Goal: Task Accomplishment & Management: Use online tool/utility

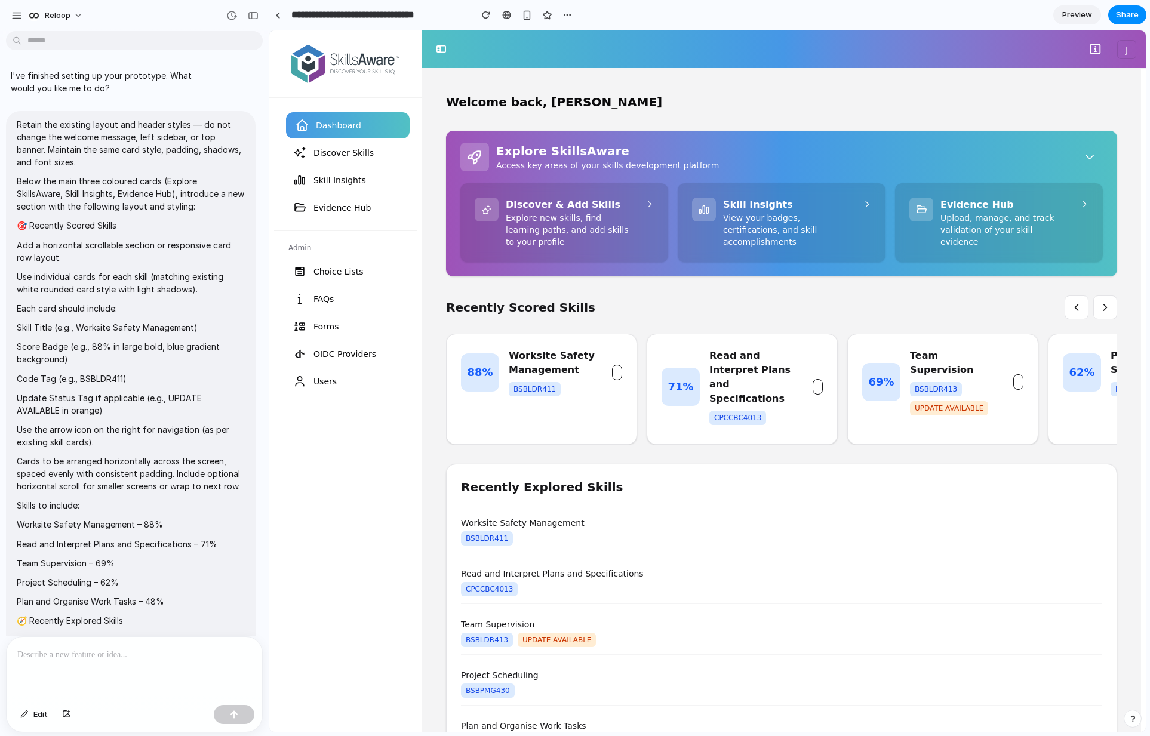
scroll to position [1668, 0]
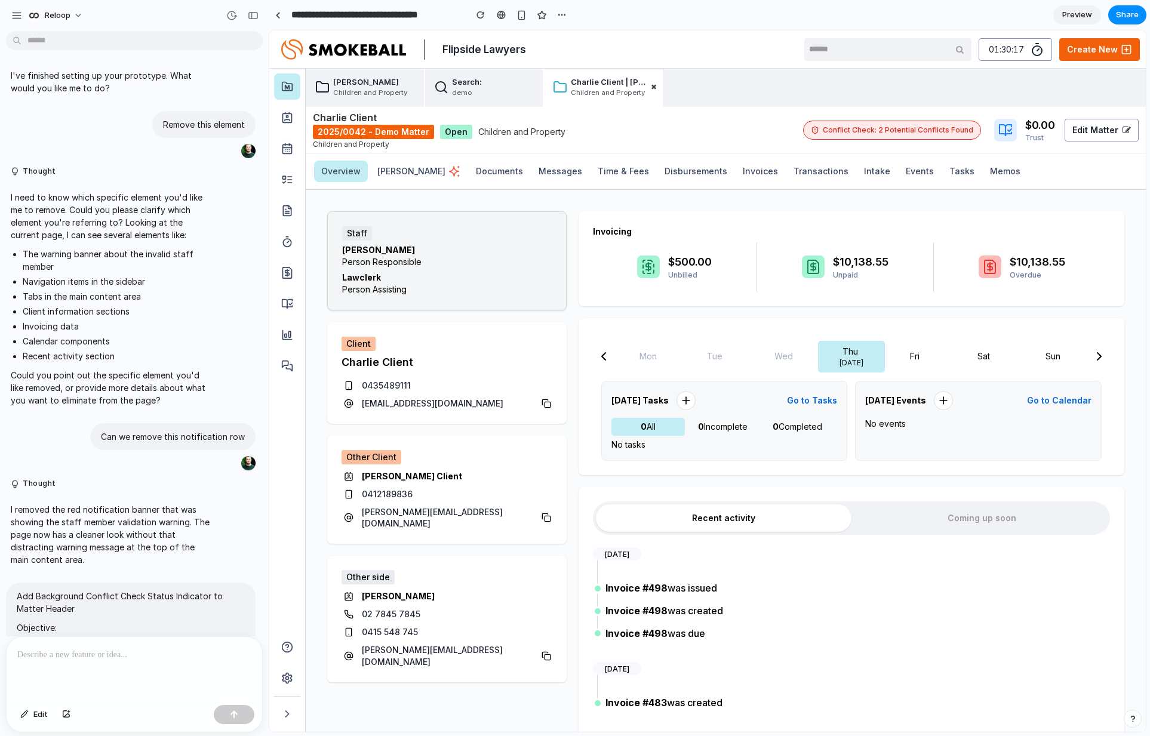
scroll to position [4867, 0]
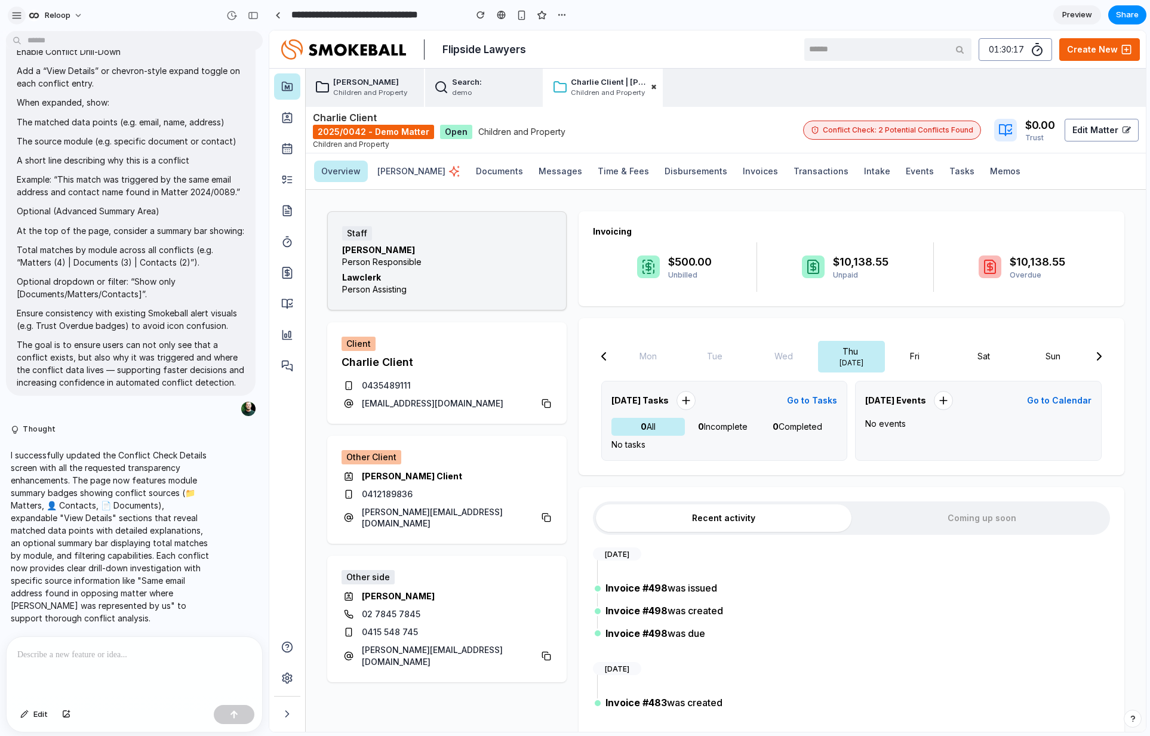
click at [13, 17] on div "button" at bounding box center [16, 15] width 11 height 11
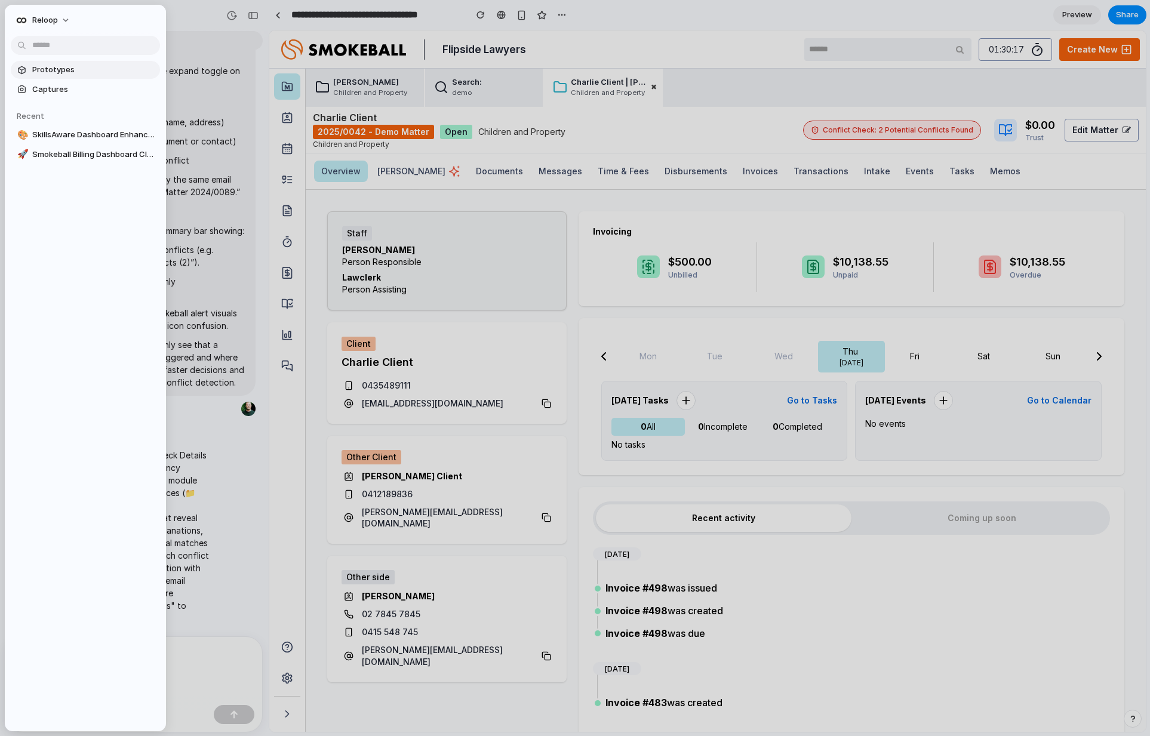
click at [77, 67] on span "Prototypes" at bounding box center [93, 70] width 123 height 12
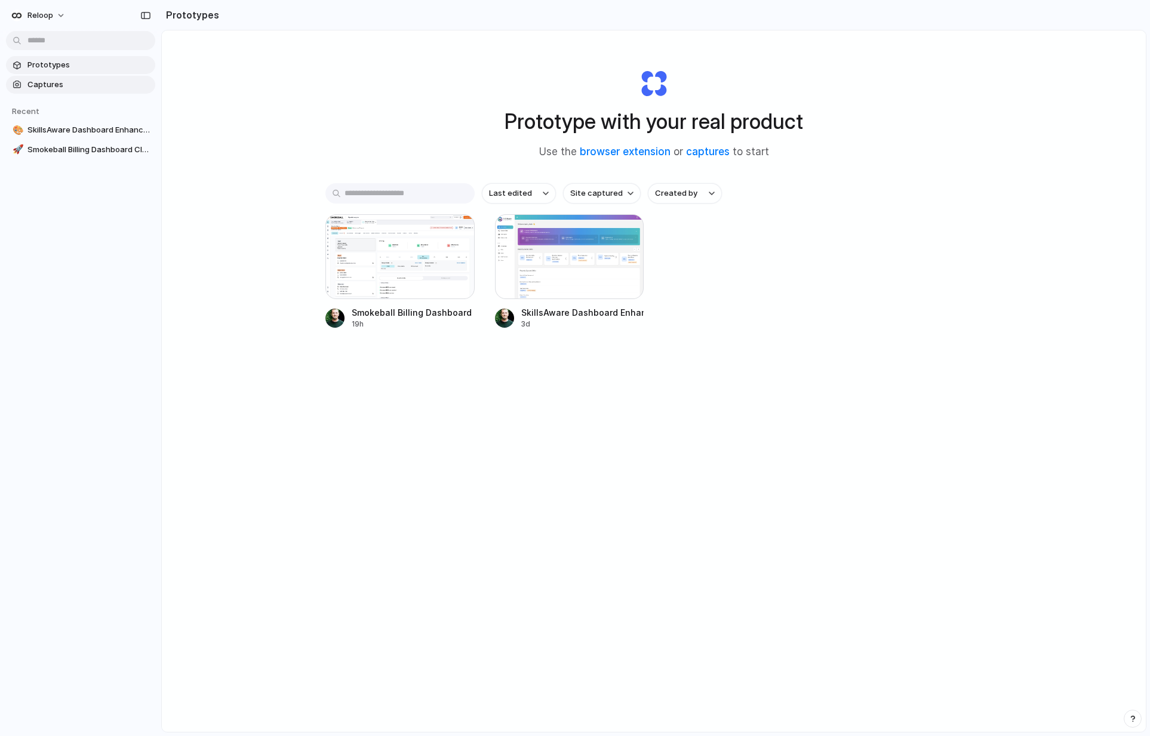
click at [63, 84] on span "Captures" at bounding box center [88, 85] width 123 height 12
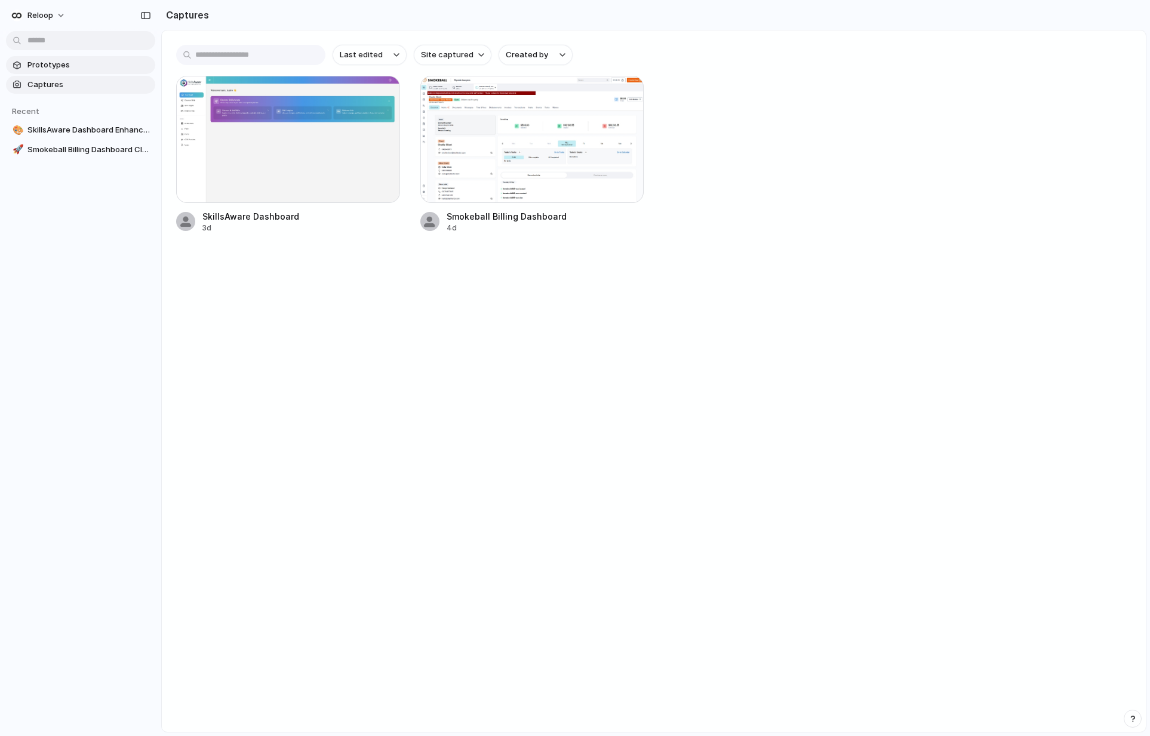
click at [56, 62] on span "Prototypes" at bounding box center [88, 65] width 123 height 12
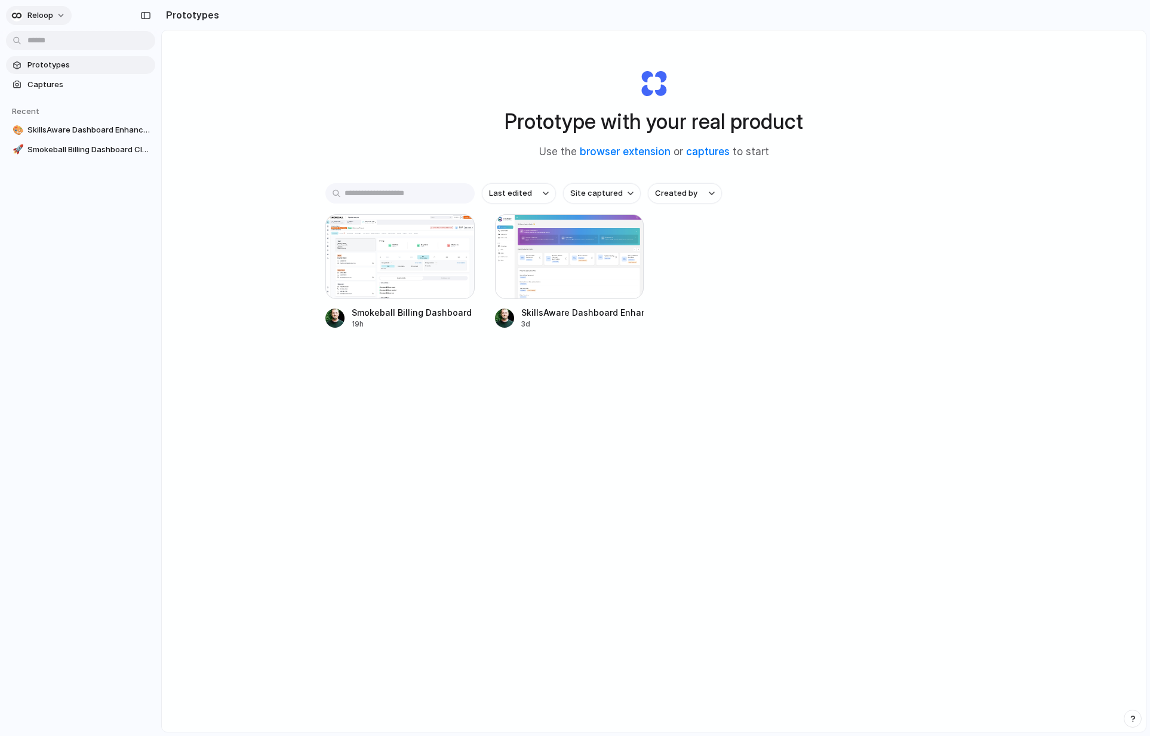
click at [29, 12] on span "Reloop" at bounding box center [40, 16] width 26 height 12
click at [60, 41] on li "Settings" at bounding box center [57, 42] width 99 height 19
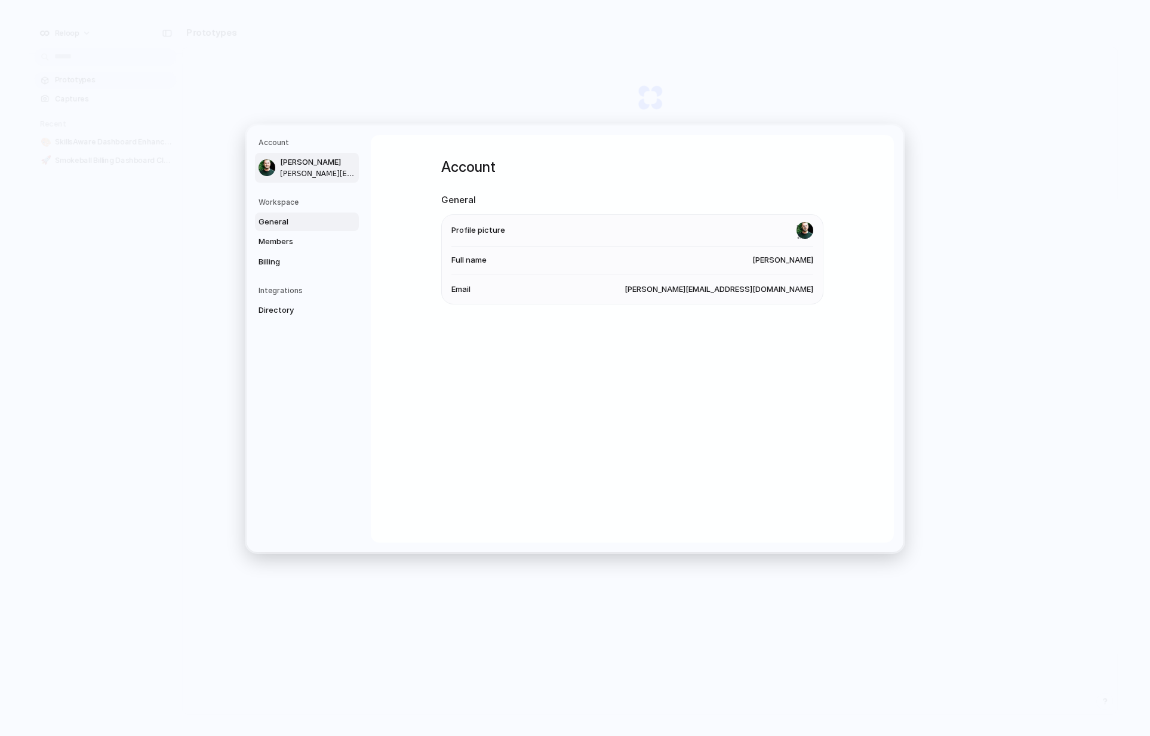
click at [301, 217] on span "General" at bounding box center [297, 222] width 76 height 12
drag, startPoint x: 307, startPoint y: 239, endPoint x: 286, endPoint y: 244, distance: 21.4
click at [307, 239] on span "Members" at bounding box center [297, 242] width 76 height 12
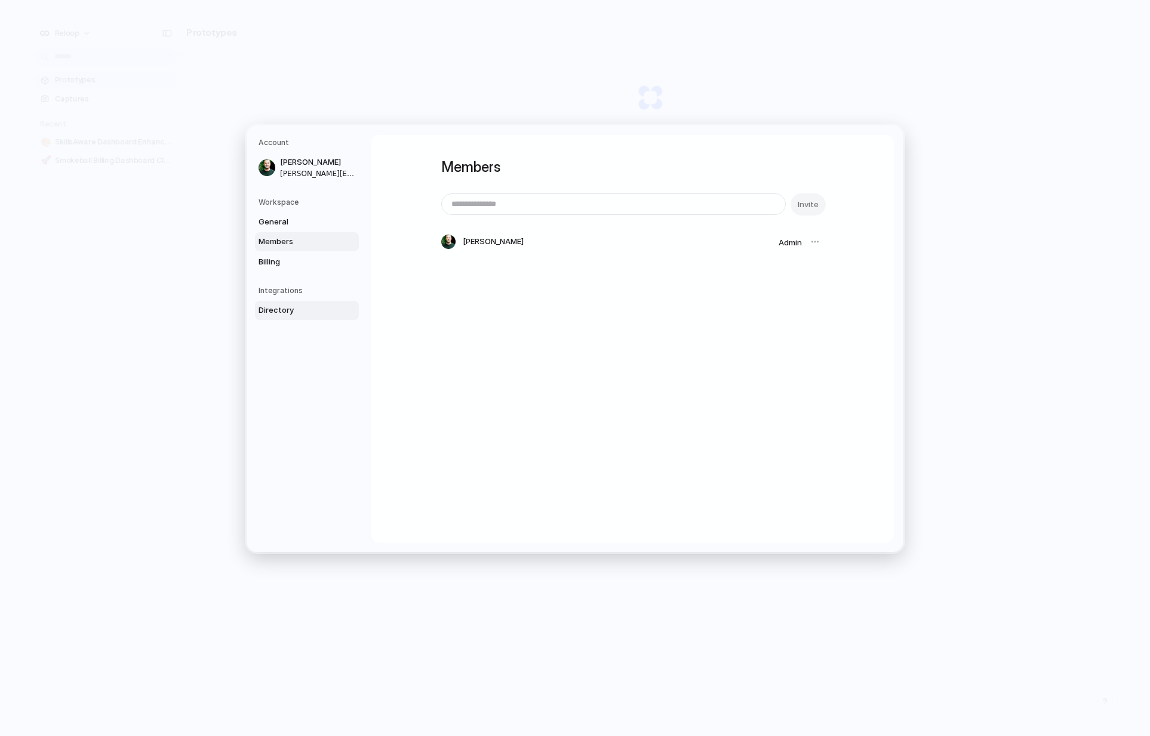
click at [289, 312] on span "Directory" at bounding box center [297, 311] width 76 height 12
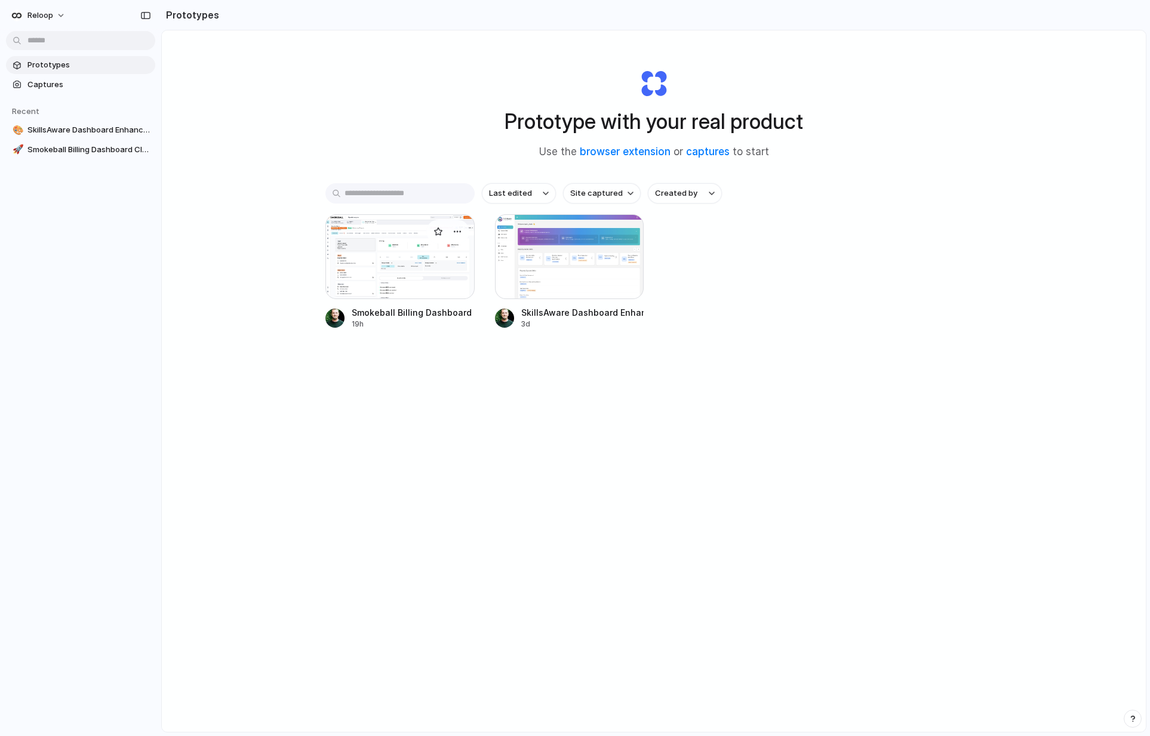
click at [375, 254] on div at bounding box center [399, 256] width 149 height 85
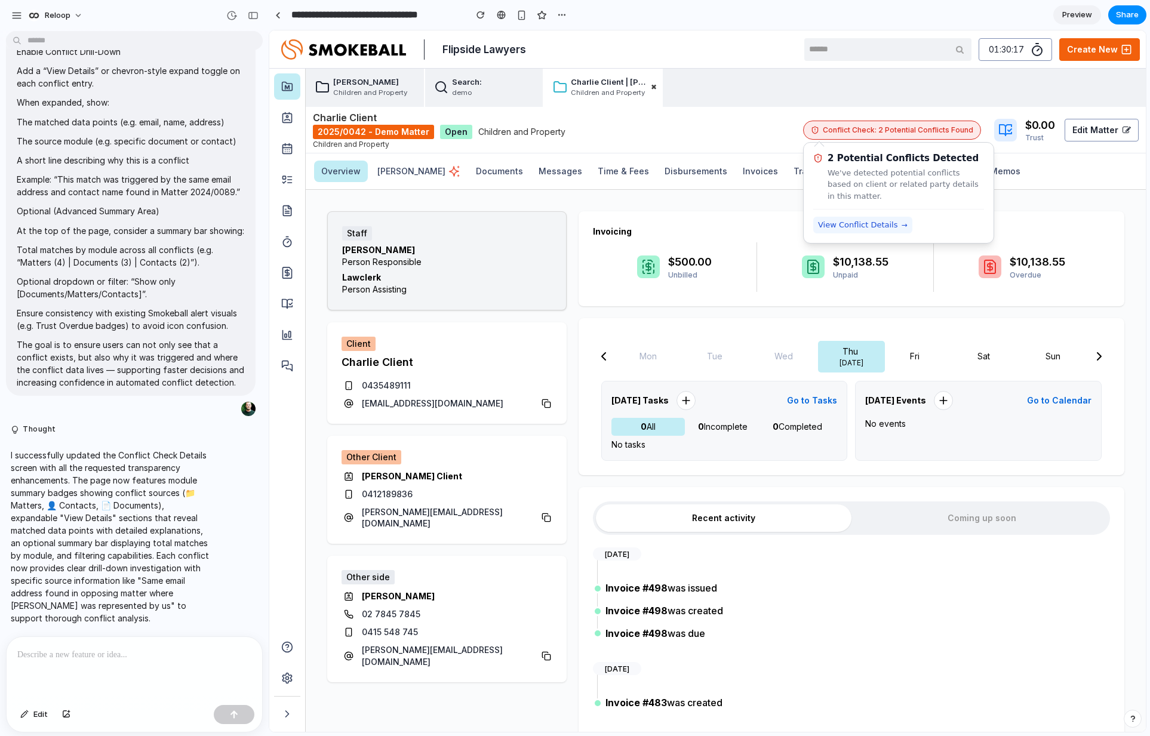
click at [843, 220] on span "View Conflict Details" at bounding box center [858, 225] width 80 height 12
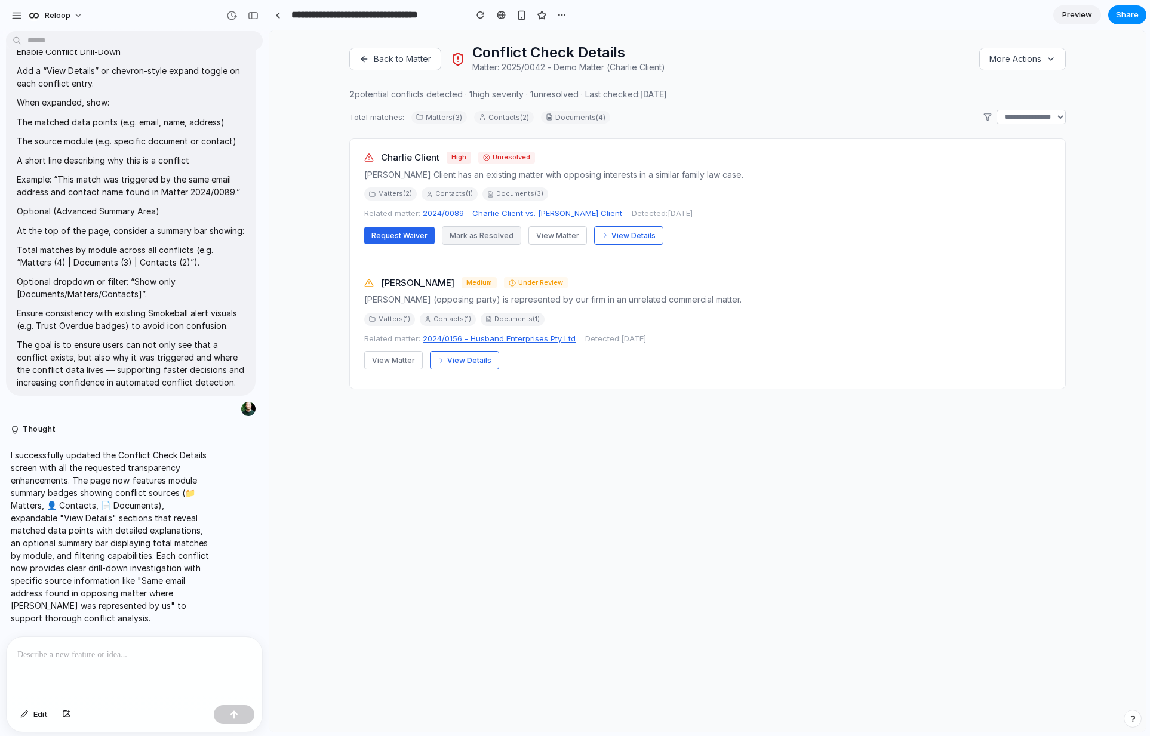
click at [480, 242] on button "Mark as Resolved" at bounding box center [481, 235] width 79 height 19
click at [558, 238] on button "View Matter" at bounding box center [557, 235] width 59 height 19
click at [626, 235] on button "View Details" at bounding box center [628, 235] width 69 height 19
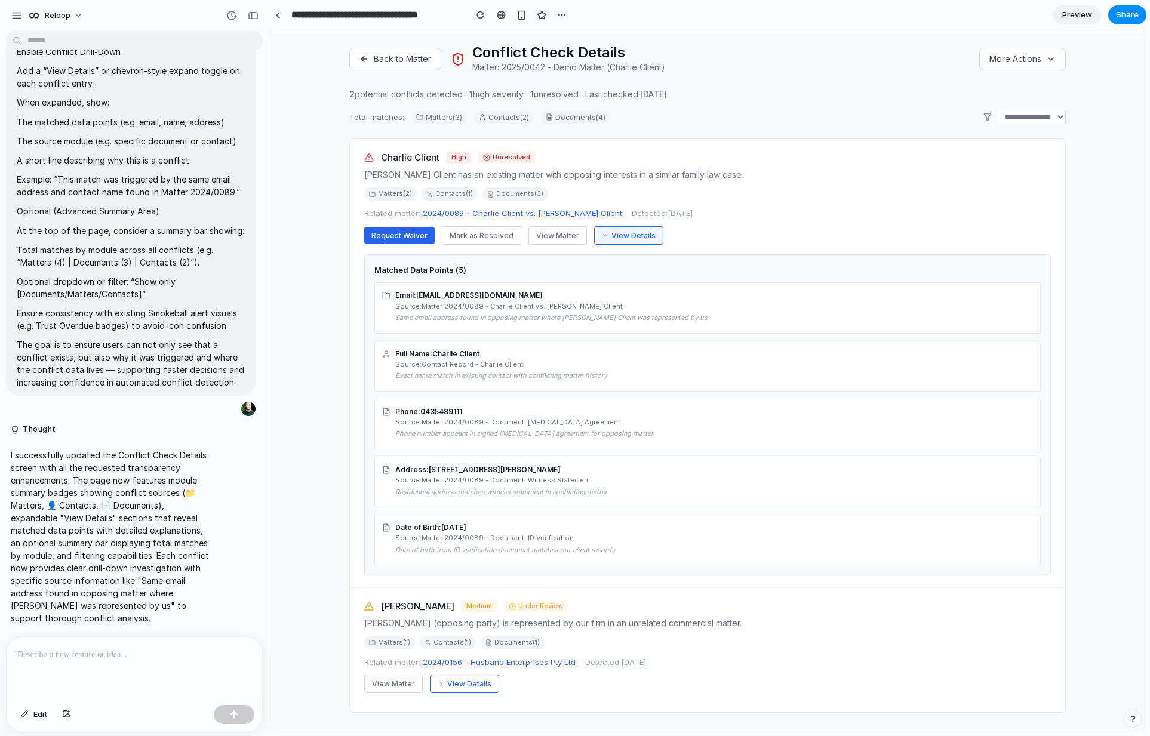
click at [638, 236] on button "View Details" at bounding box center [628, 235] width 69 height 19
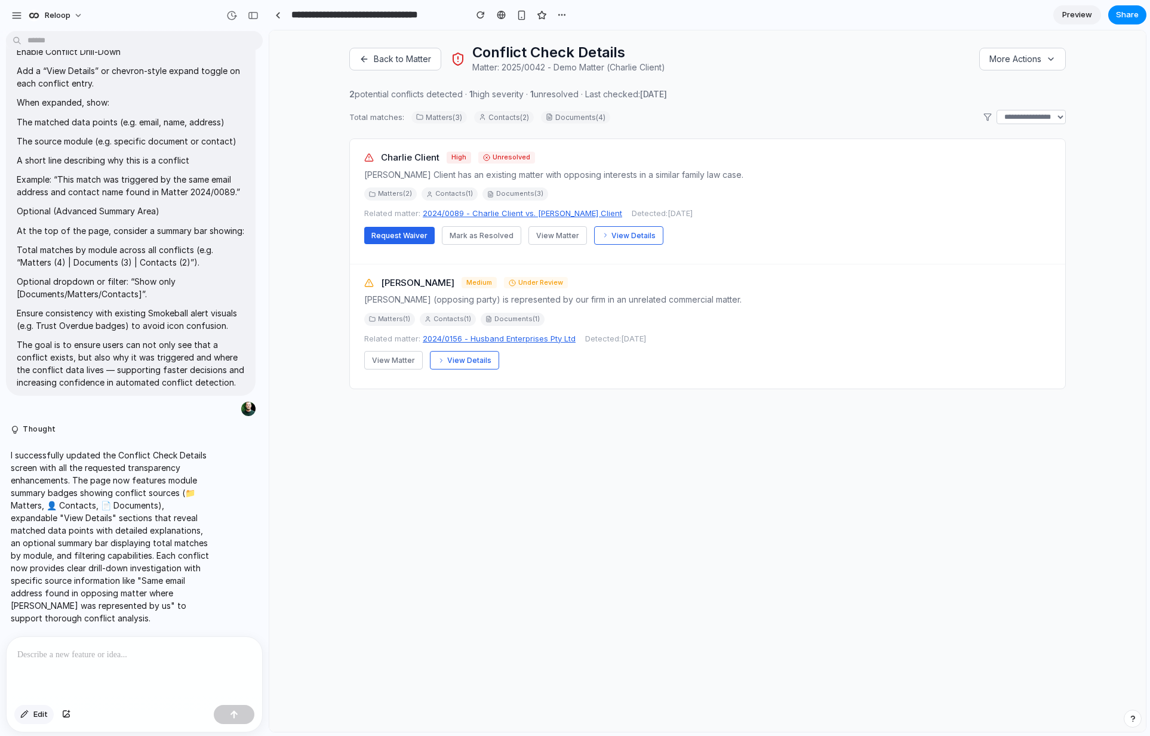
click at [37, 717] on span "Edit" at bounding box center [40, 715] width 14 height 12
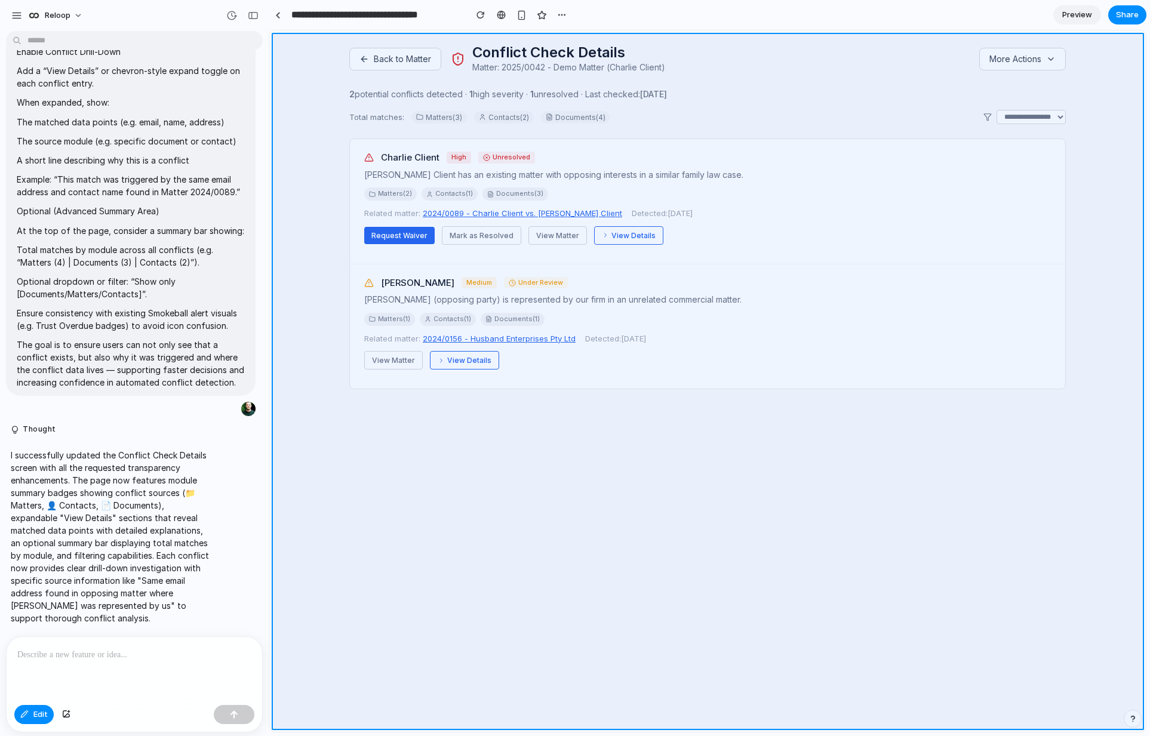
drag, startPoint x: 439, startPoint y: 594, endPoint x: 392, endPoint y: 606, distance: 49.2
click at [439, 594] on div at bounding box center [708, 381] width 876 height 701
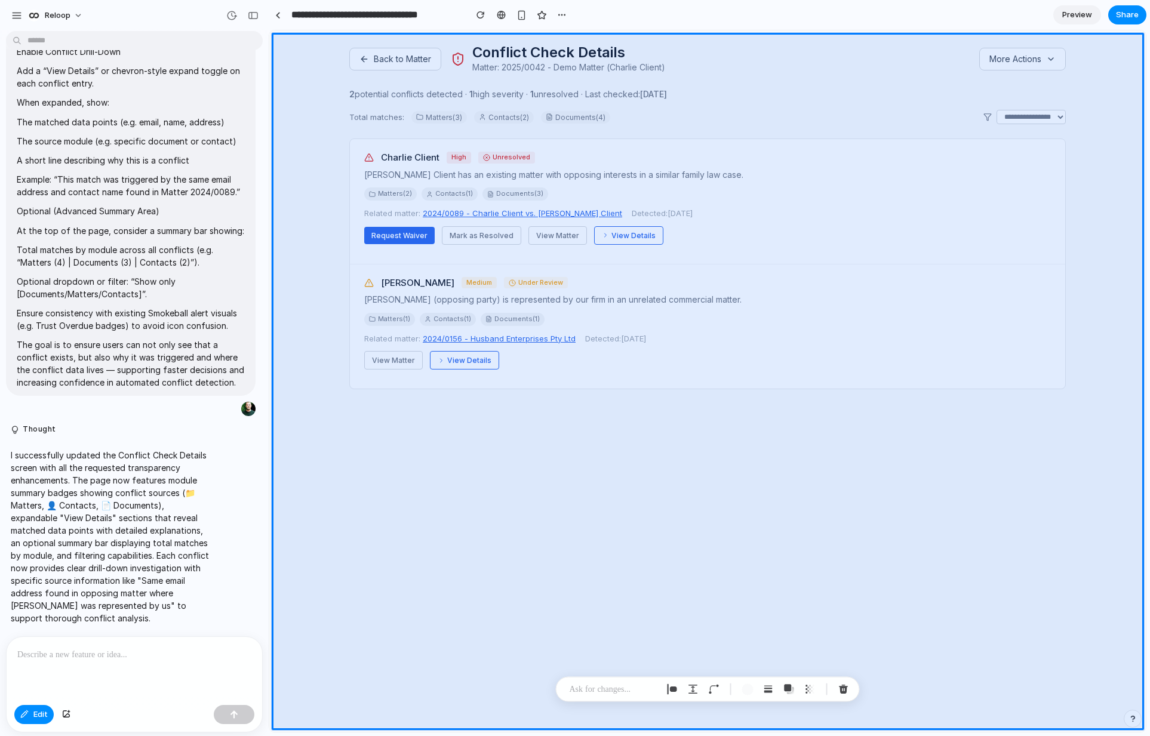
click at [139, 653] on p at bounding box center [134, 655] width 234 height 14
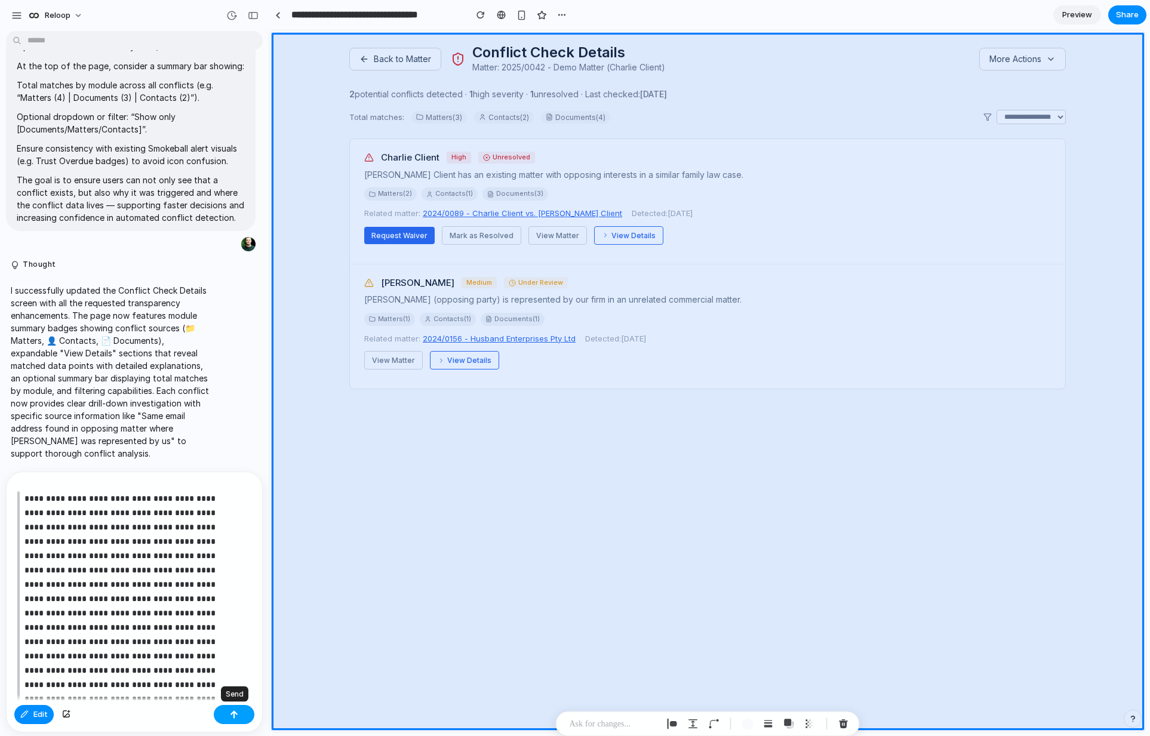
click at [244, 716] on button "button" at bounding box center [234, 714] width 41 height 19
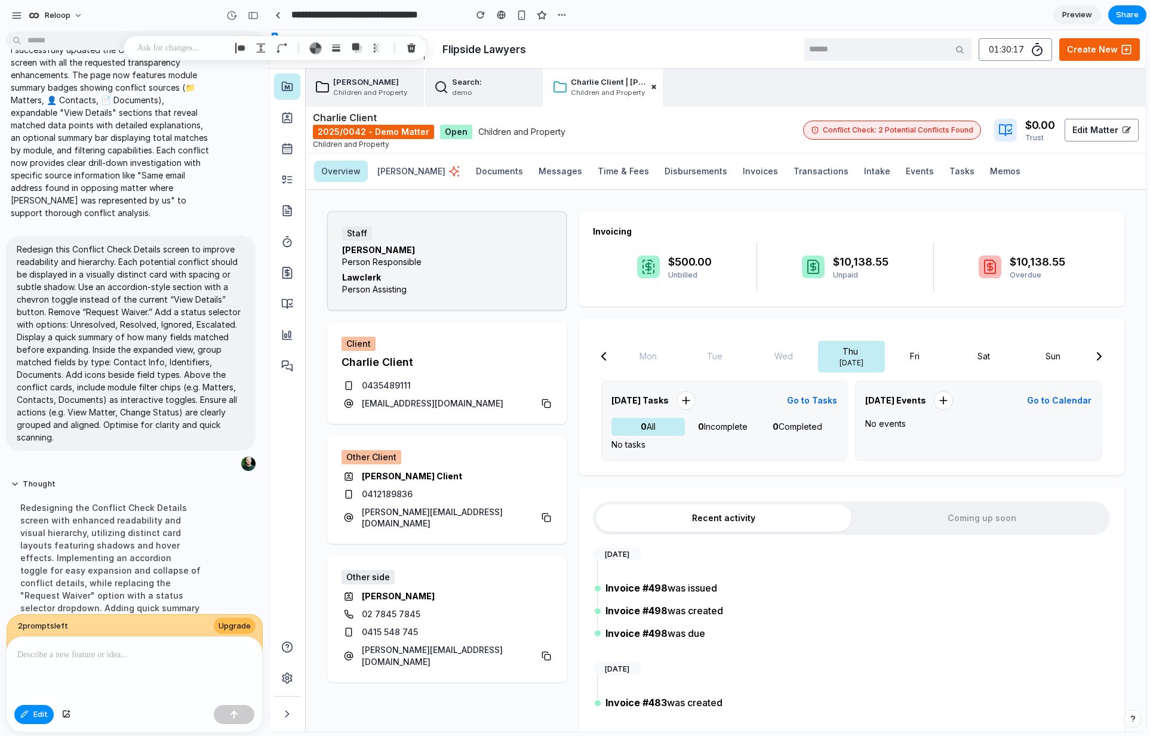
scroll to position [5657, 0]
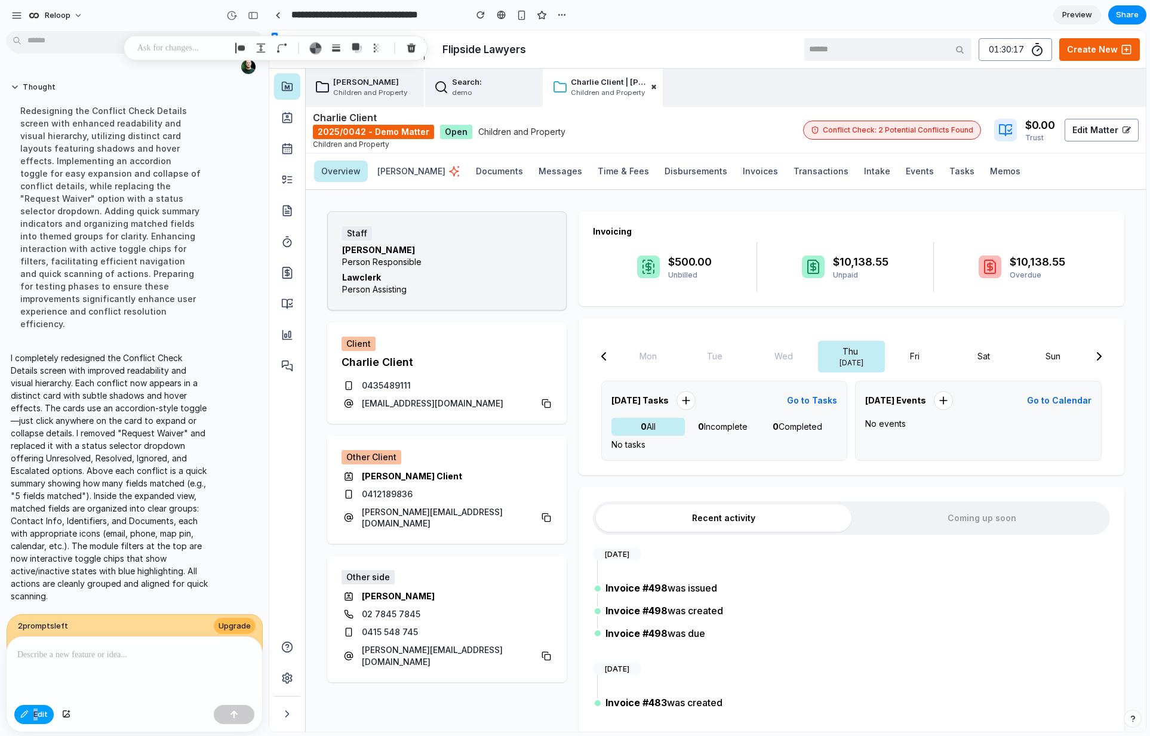
click at [35, 710] on span "Edit" at bounding box center [40, 715] width 14 height 12
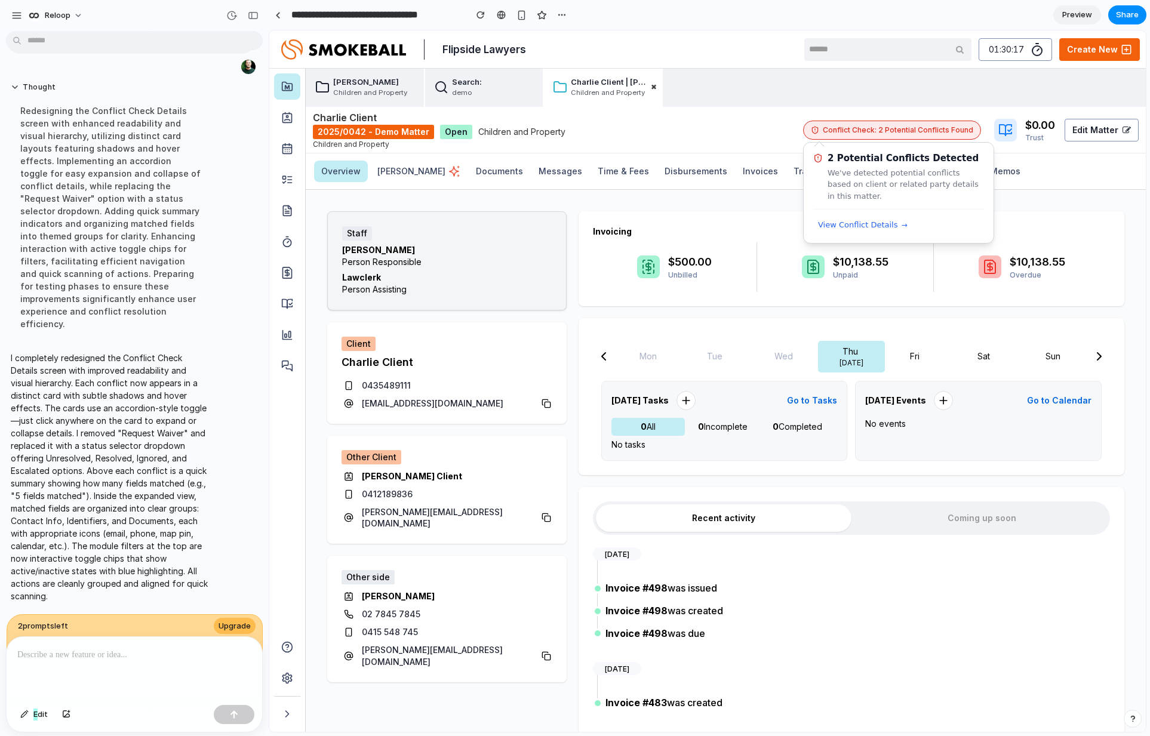
click at [872, 133] on span "Conflict Check: 2 Potential Conflicts Found" at bounding box center [898, 130] width 150 height 10
click at [860, 225] on span "View Conflict Details" at bounding box center [858, 225] width 80 height 12
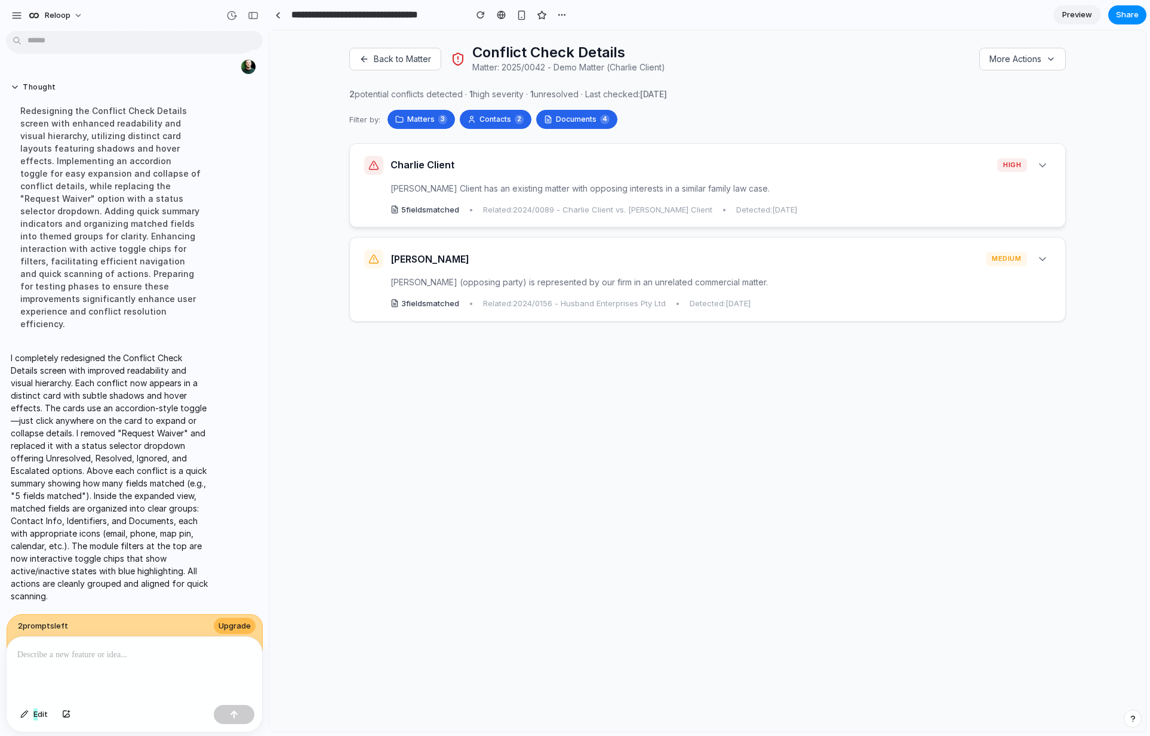
click at [934, 176] on div "[PERSON_NAME] Client high Charlie Client has an existing matter with opposing i…" at bounding box center [707, 186] width 715 height 84
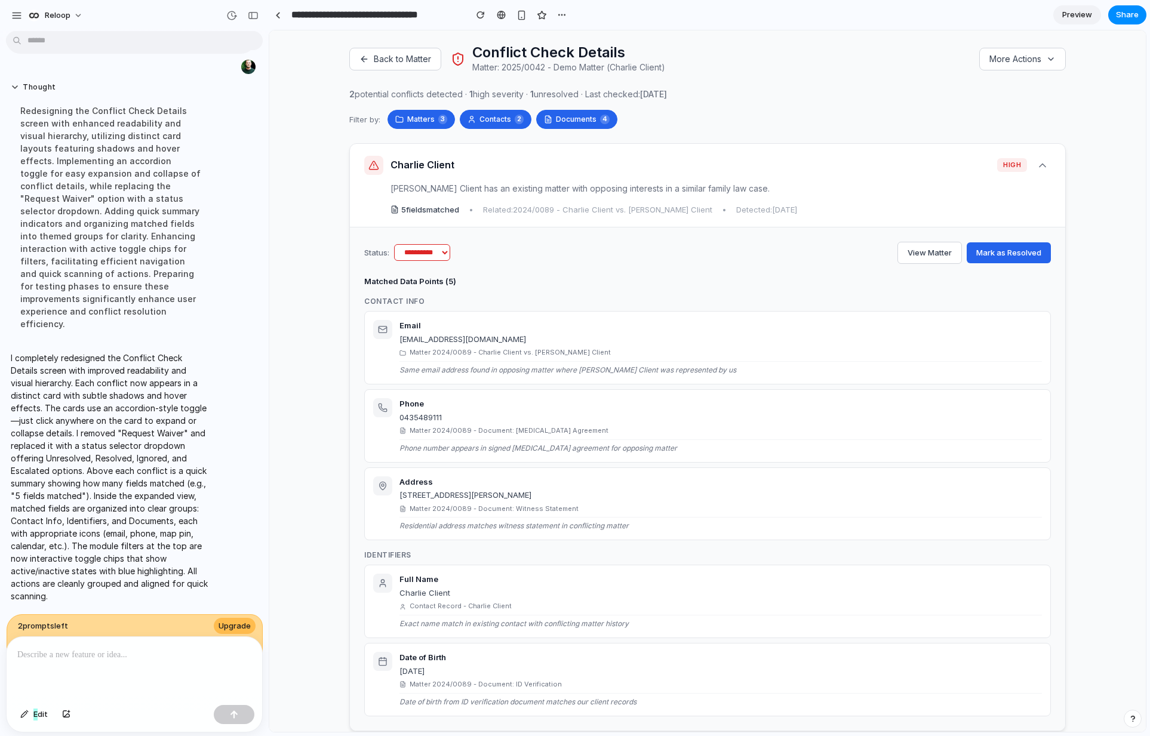
click at [947, 178] on div "[PERSON_NAME] Client high Charlie Client has an existing matter with opposing i…" at bounding box center [707, 186] width 715 height 84
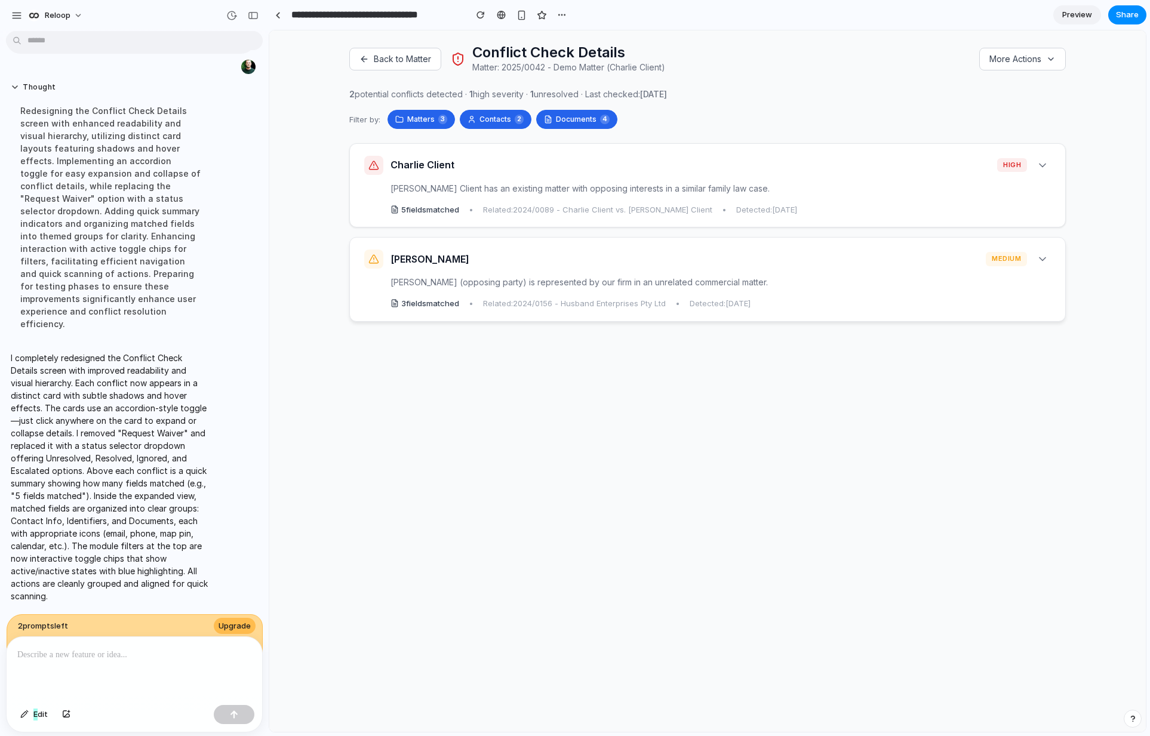
click at [840, 267] on div "[PERSON_NAME] Husband medium" at bounding box center [707, 259] width 687 height 19
select select "*********"
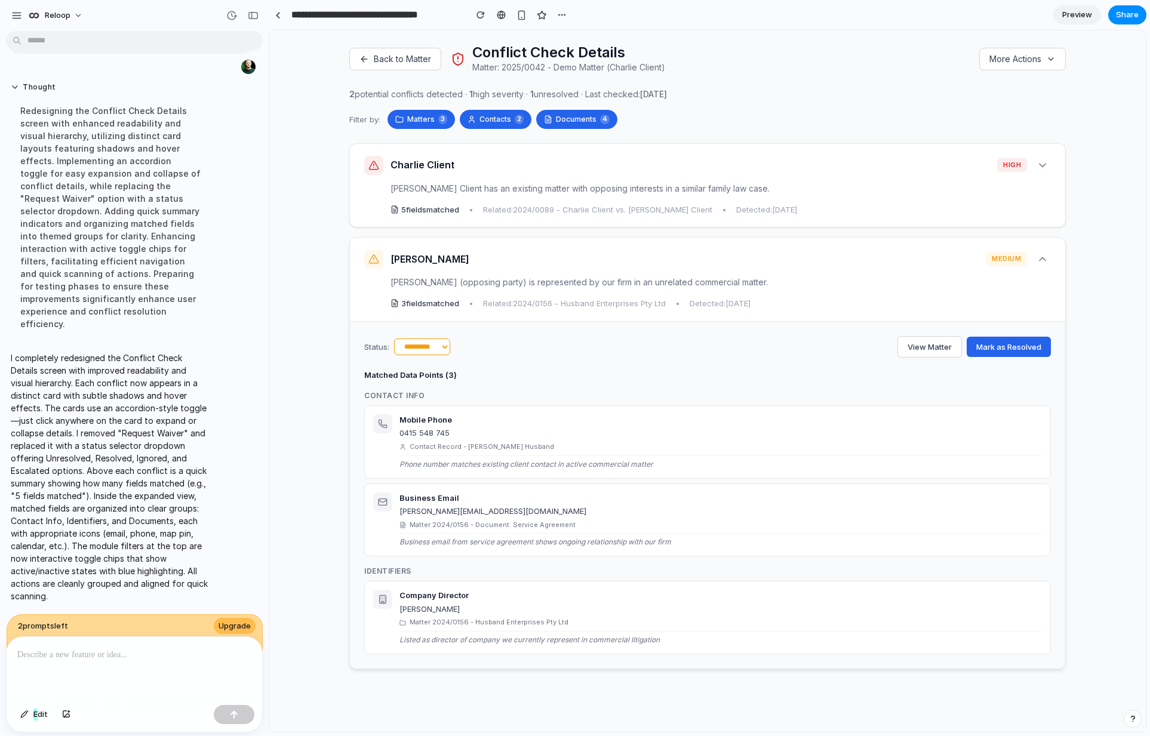
click at [445, 340] on select "**********" at bounding box center [422, 347] width 56 height 17
click at [503, 122] on button "Contacts 2" at bounding box center [496, 119] width 72 height 19
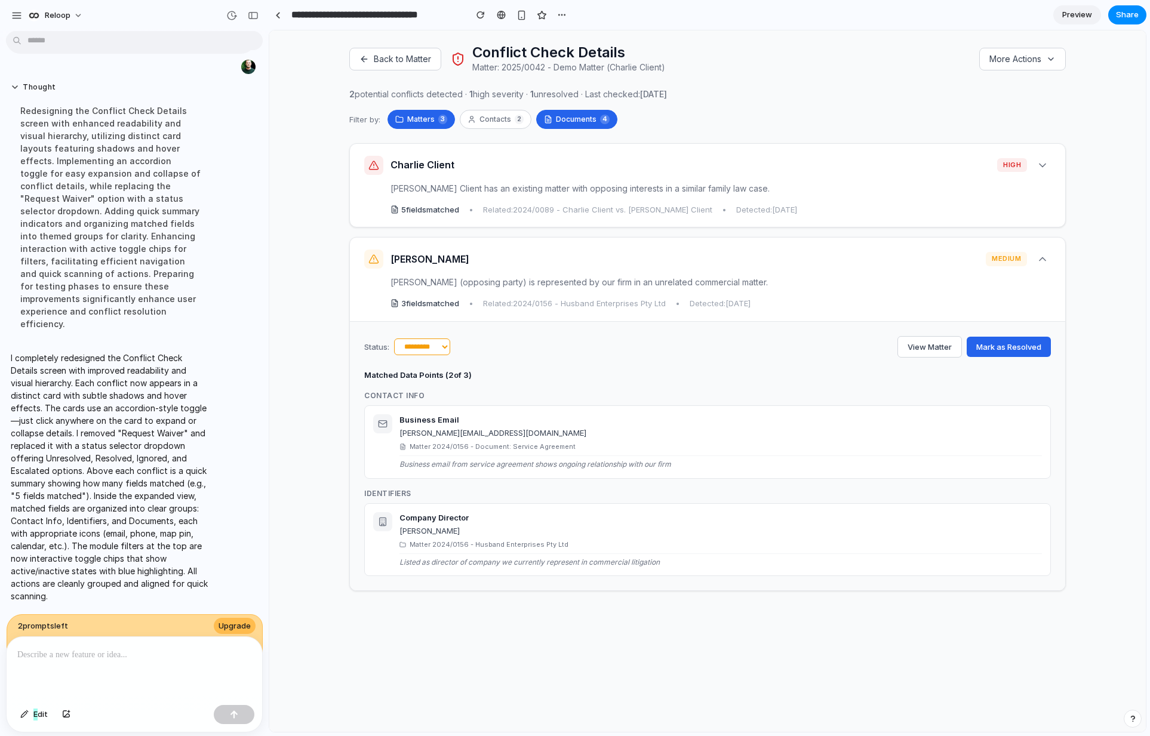
click at [586, 115] on button "Documents 4" at bounding box center [576, 119] width 81 height 19
click at [428, 119] on button "Matters 3" at bounding box center [421, 119] width 67 height 19
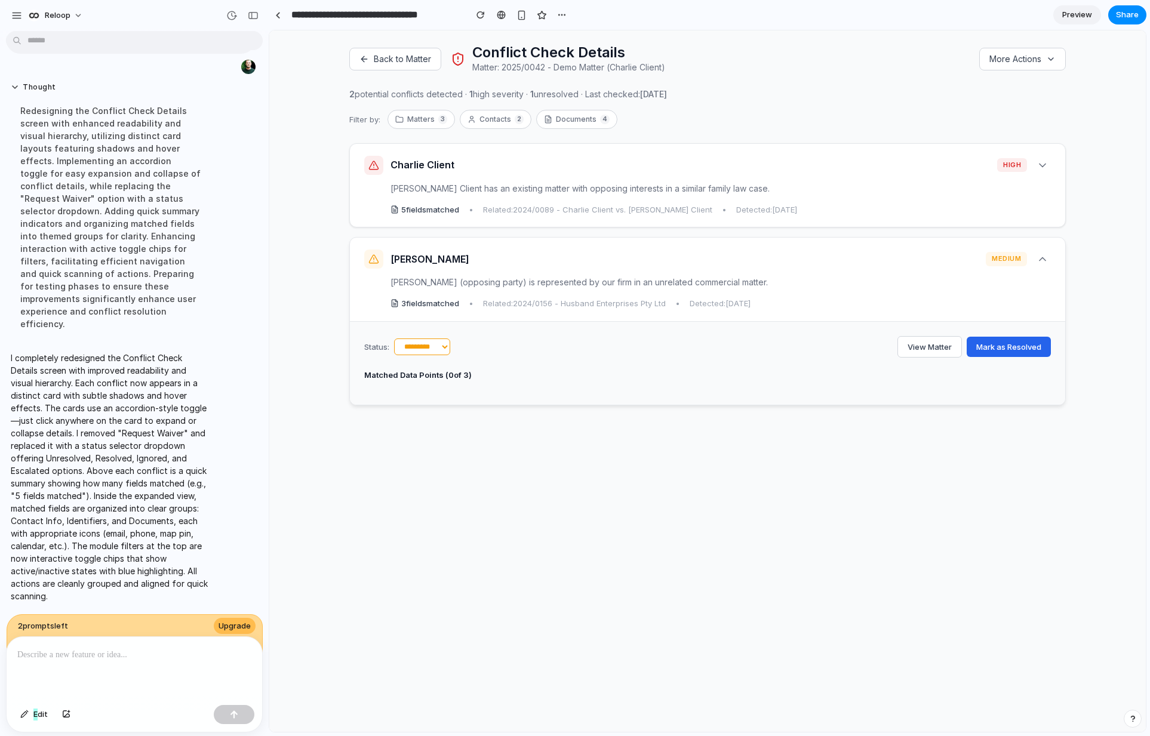
click at [1026, 257] on span "medium" at bounding box center [1006, 259] width 41 height 14
click at [1034, 60] on button "More Actions" at bounding box center [1022, 59] width 87 height 23
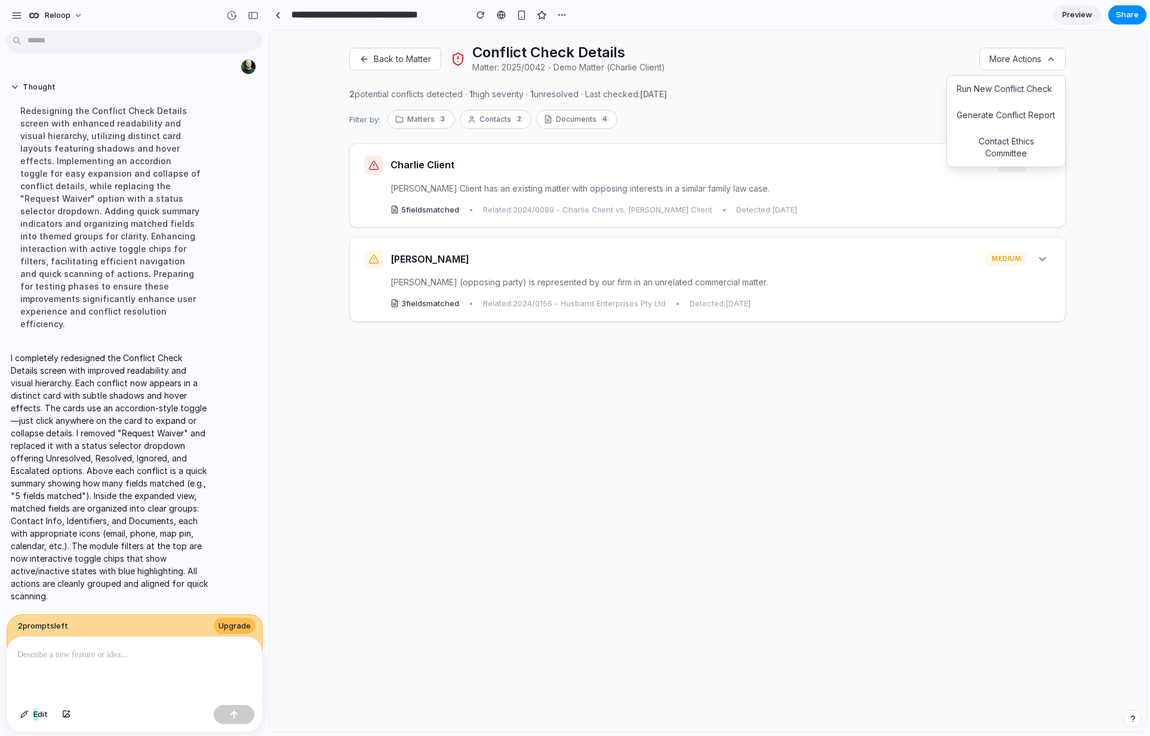
click at [847, 90] on div "2 potential conflicts detected · 1 high severity · 1 unresolved · Last checked:…" at bounding box center [707, 94] width 717 height 13
click at [1099, 107] on div "Back to Matter Conflict Check Details Matter: 2025/0042 - Demo Matter (Charlie …" at bounding box center [707, 381] width 877 height 702
click at [902, 98] on div "2 potential conflicts detected · 1 high severity · 1 unresolved · Last checked:…" at bounding box center [707, 94] width 717 height 13
click at [1024, 63] on button "More Actions" at bounding box center [1022, 59] width 87 height 23
click at [1037, 273] on div "[PERSON_NAME] medium [PERSON_NAME] (opposing party) is represented by our firm …" at bounding box center [707, 280] width 715 height 84
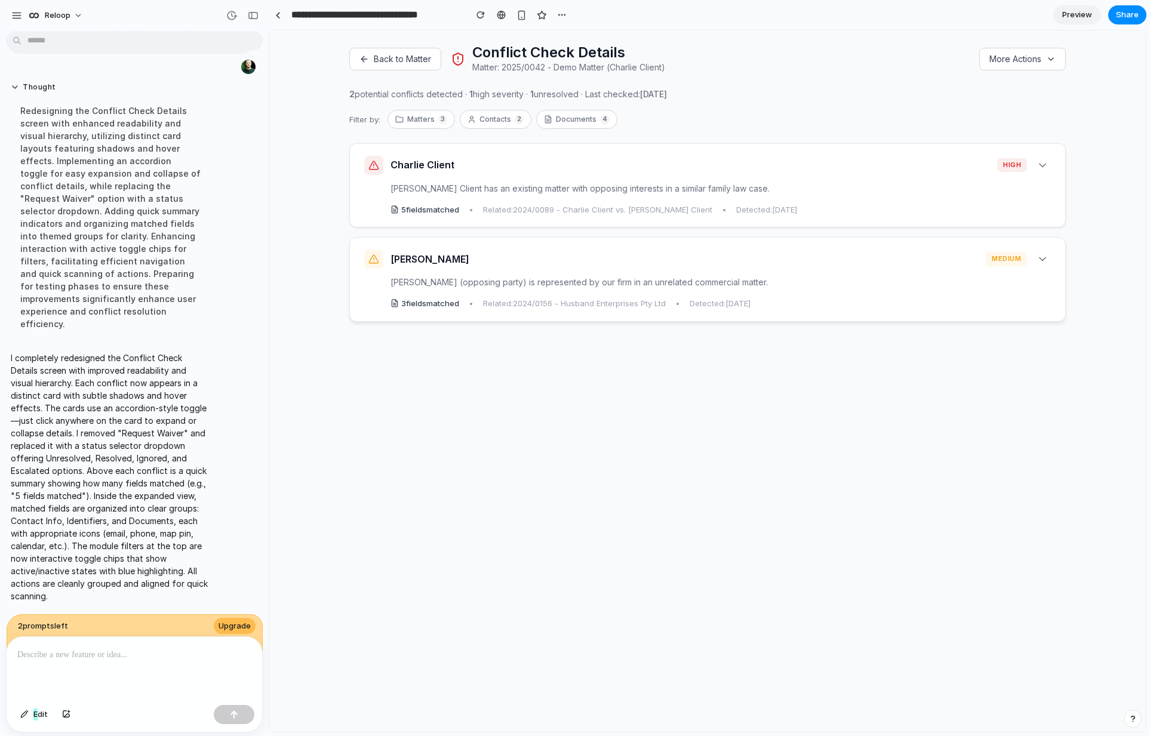
select select "*********"
click at [1040, 277] on div "[PERSON_NAME] (opposing party) is represented by our firm in an unrelated comme…" at bounding box center [707, 282] width 687 height 13
click at [946, 204] on div "5 field s matched • Related: 2024/0089 - [PERSON_NAME] Client vs. [PERSON_NAME]…" at bounding box center [707, 209] width 687 height 11
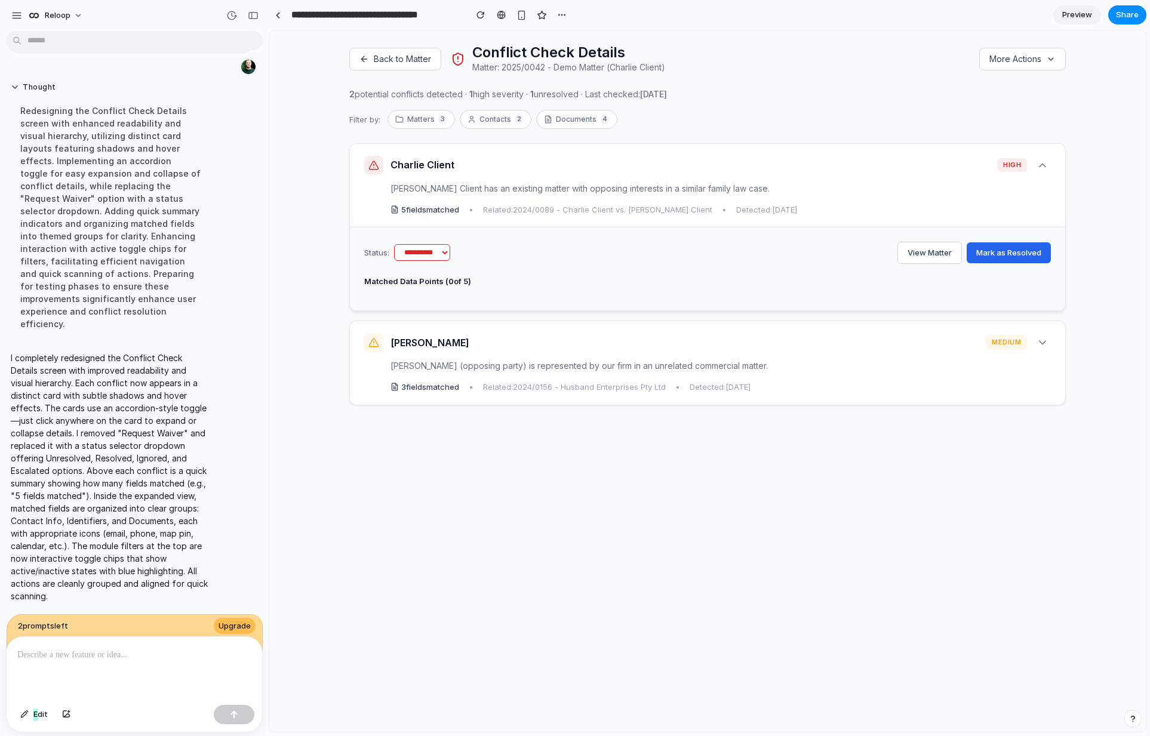
click at [943, 201] on div "[PERSON_NAME] Client high Charlie Client has an existing matter with opposing i…" at bounding box center [707, 186] width 715 height 84
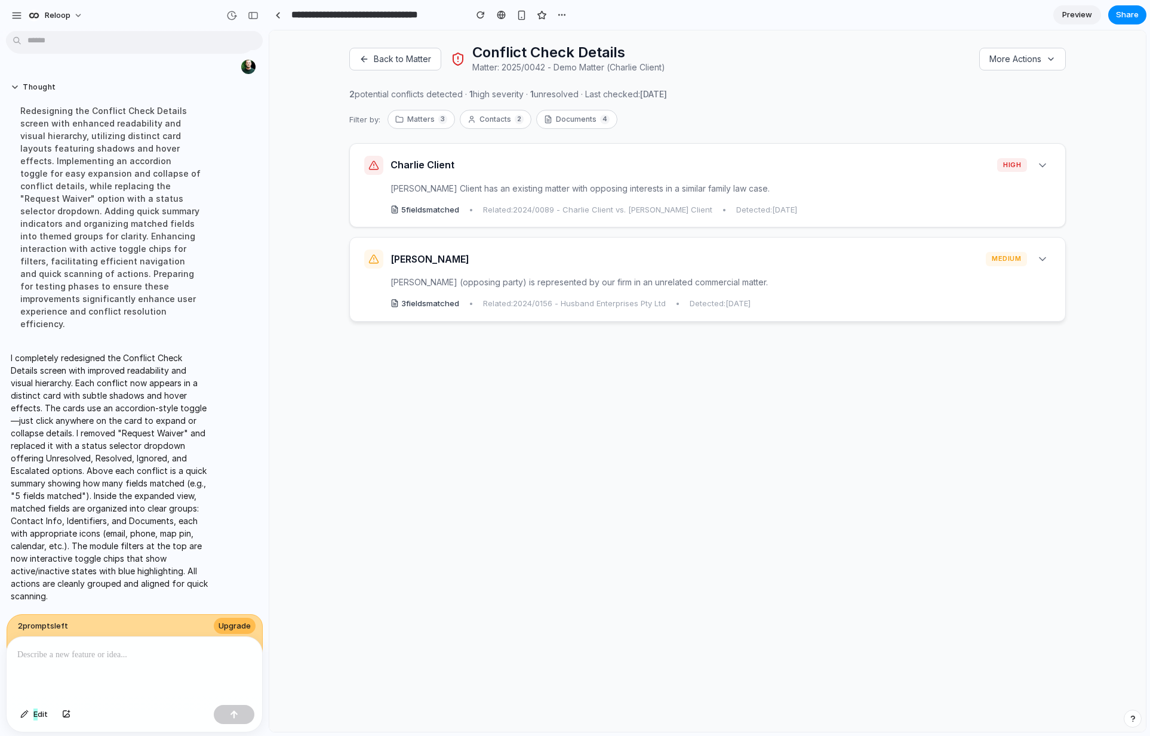
click at [941, 284] on div "[PERSON_NAME] (opposing party) is represented by our firm in an unrelated comme…" at bounding box center [707, 282] width 687 height 13
select select "*********"
click at [432, 125] on button "Matters 3" at bounding box center [421, 119] width 67 height 19
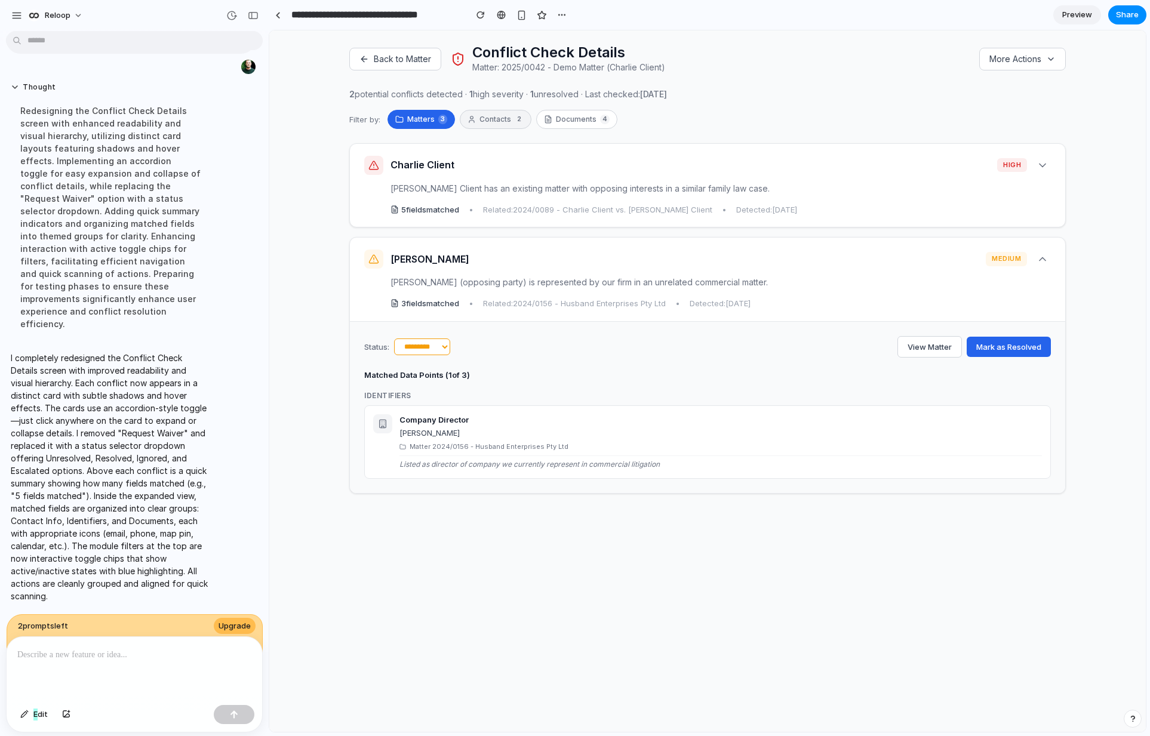
drag, startPoint x: 500, startPoint y: 115, endPoint x: 551, endPoint y: 114, distance: 50.8
click at [500, 115] on button "Contacts 2" at bounding box center [496, 119] width 72 height 19
drag, startPoint x: 589, startPoint y: 113, endPoint x: 628, endPoint y: 113, distance: 38.8
click at [589, 113] on button "Documents 4" at bounding box center [576, 119] width 81 height 19
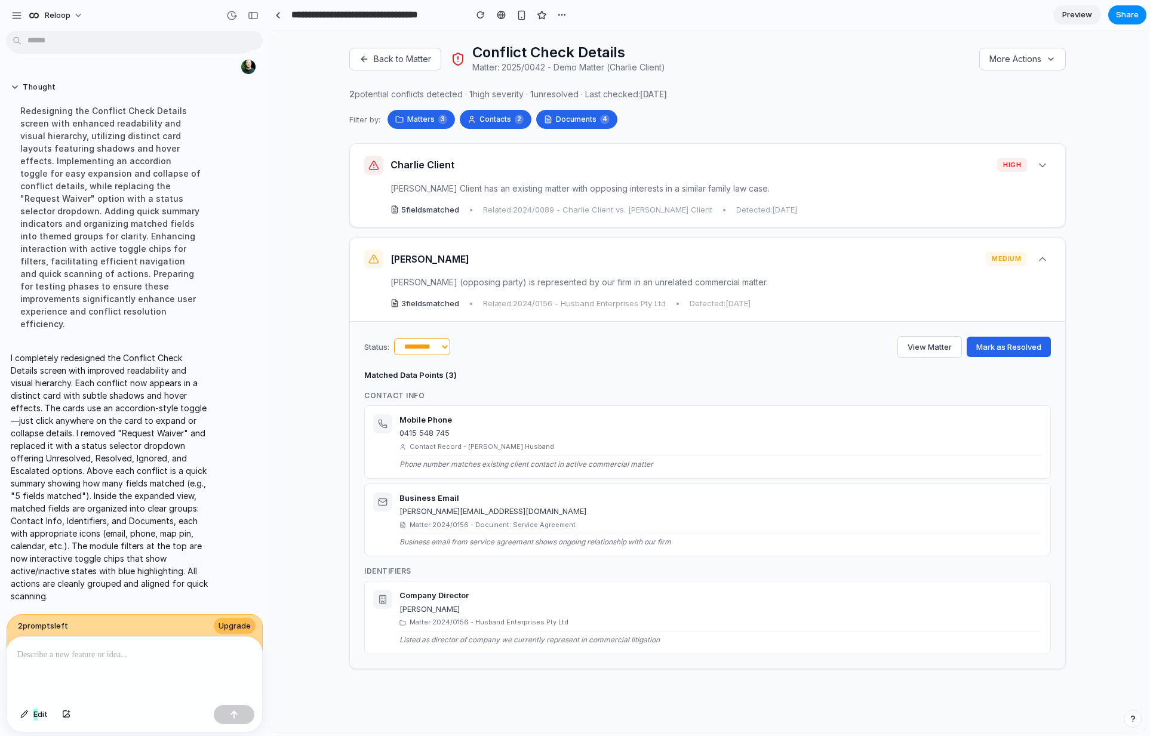
scroll to position [5656, 0]
click at [1087, 18] on span "Preview" at bounding box center [1077, 15] width 30 height 12
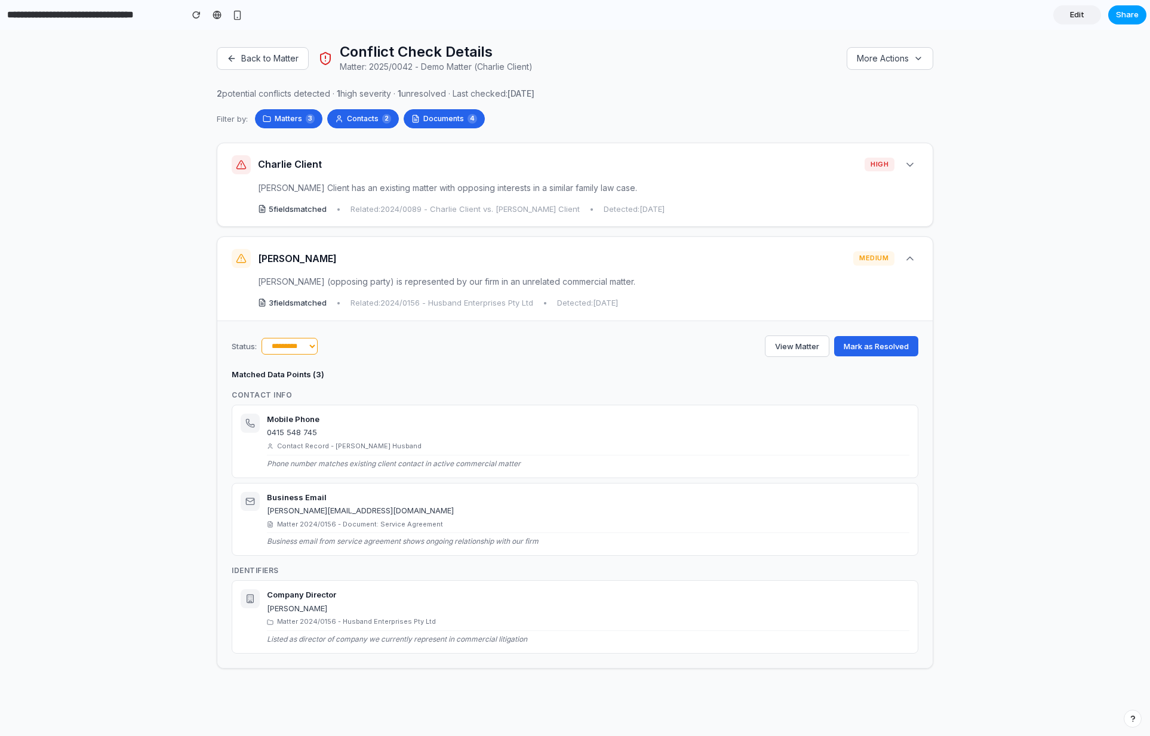
click at [1131, 16] on span "Share" at bounding box center [1127, 15] width 23 height 12
click at [1087, 123] on button "Copy link" at bounding box center [1100, 128] width 72 height 20
click at [201, 75] on div "Share ' Smokeball Billing Dashboard Cleanup ' [PERSON_NAME] Creator Anyone at R…" at bounding box center [575, 368] width 1150 height 736
click at [256, 58] on button "Back to Matter" at bounding box center [263, 58] width 92 height 23
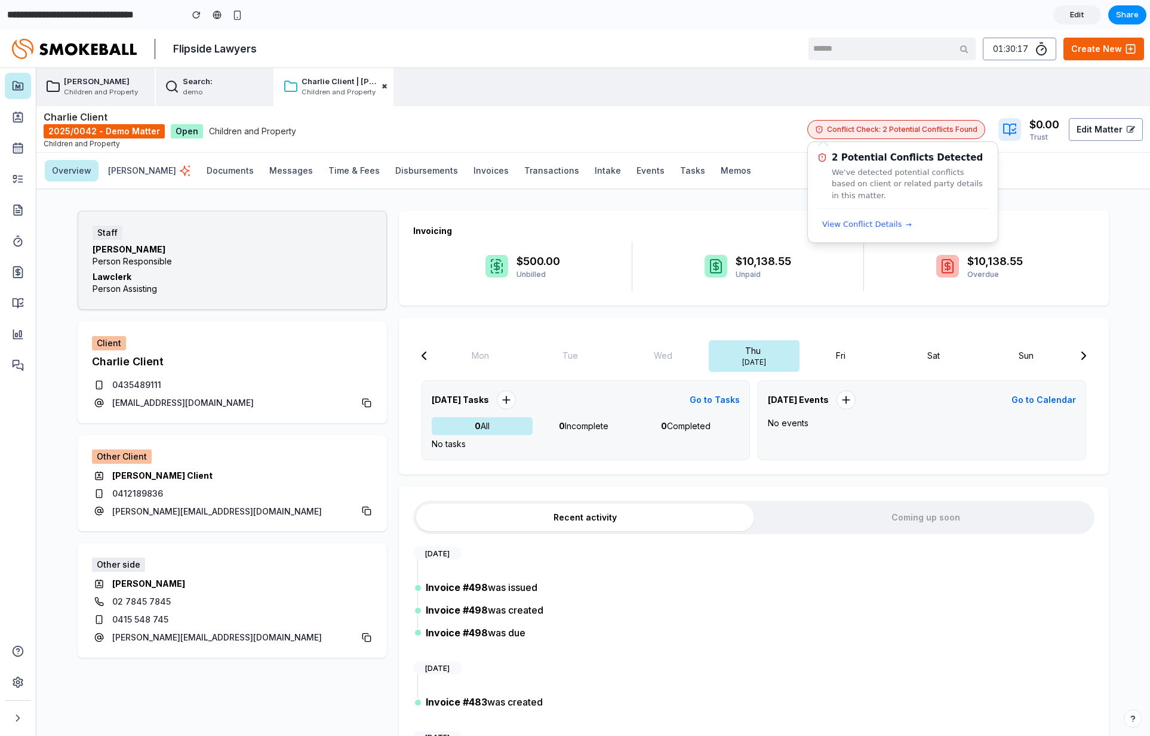
click at [897, 127] on span "Conflict Check: 2 Potential Conflicts Found" at bounding box center [902, 129] width 150 height 10
click at [877, 226] on span "View Conflict Details" at bounding box center [862, 225] width 80 height 12
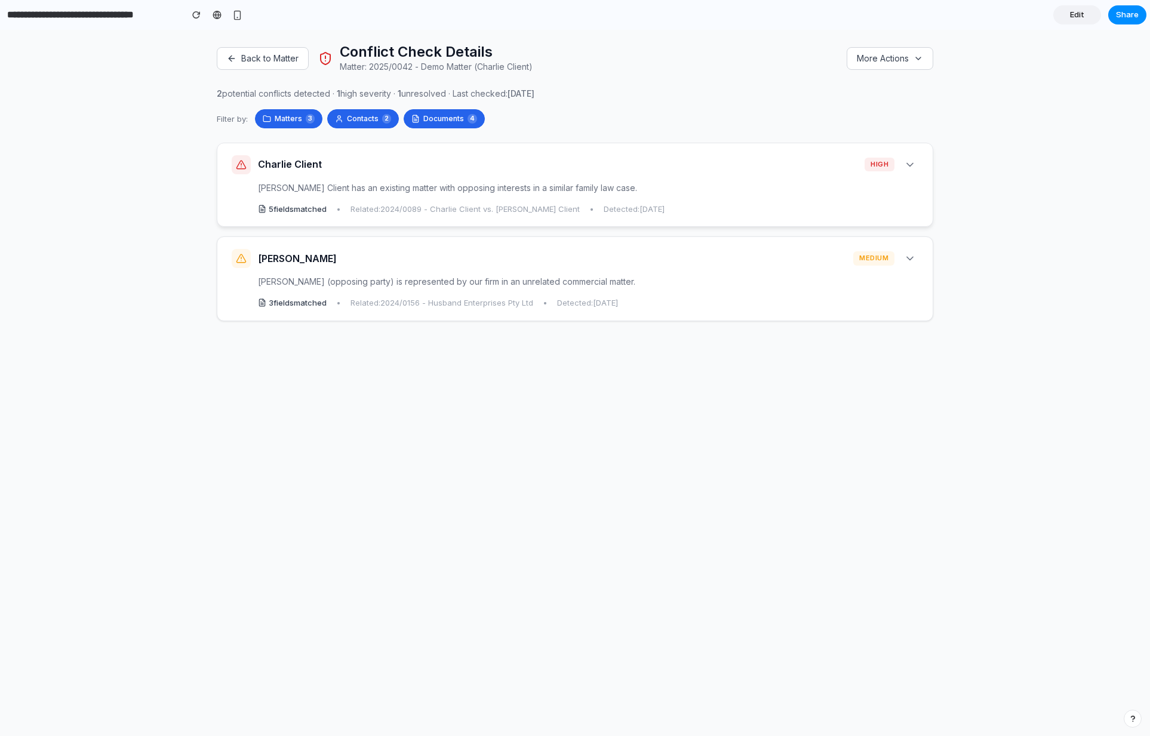
click at [638, 186] on div "[PERSON_NAME] Client has an existing matter with opposing interests in a simila…" at bounding box center [575, 188] width 687 height 13
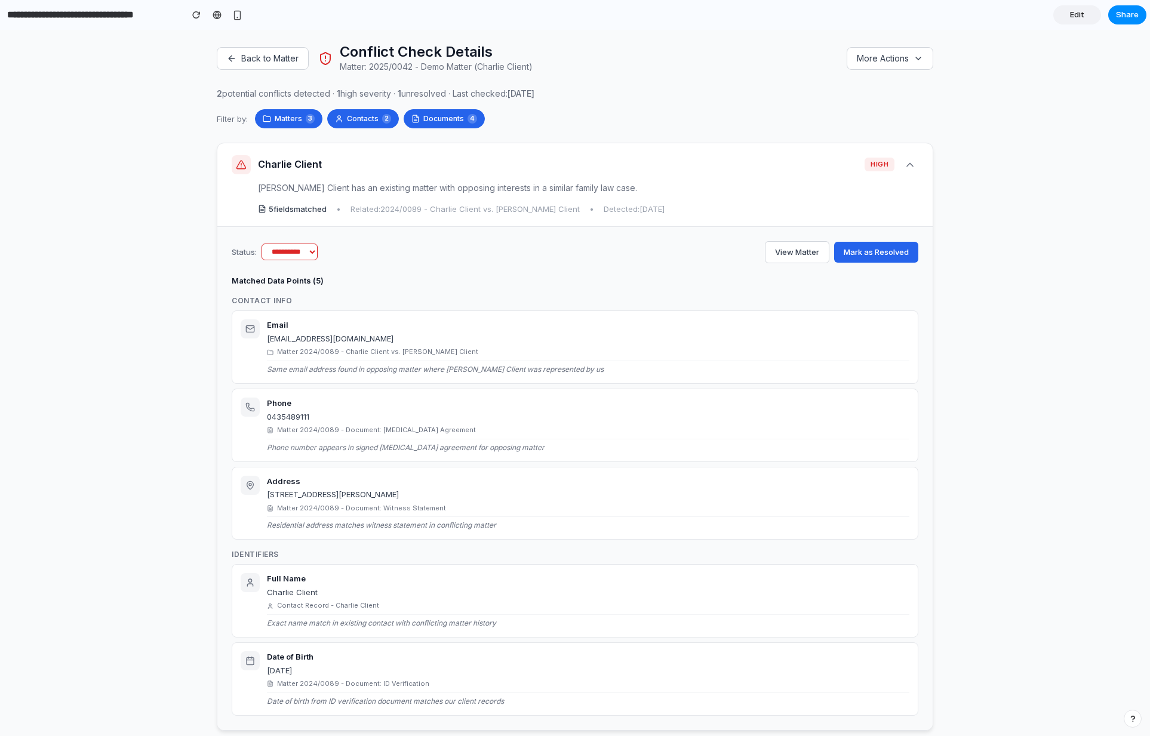
click at [656, 189] on div "[PERSON_NAME] Client has an existing matter with opposing interests in a simila…" at bounding box center [575, 188] width 687 height 13
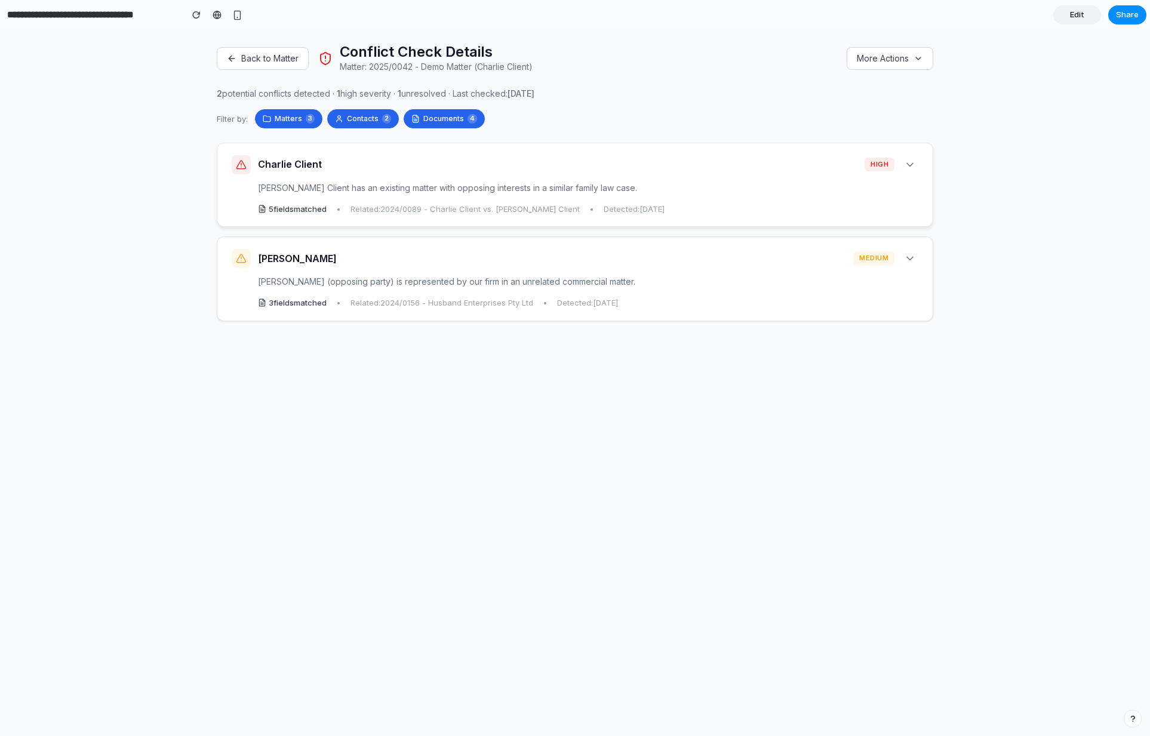
click at [912, 168] on icon at bounding box center [910, 165] width 12 height 12
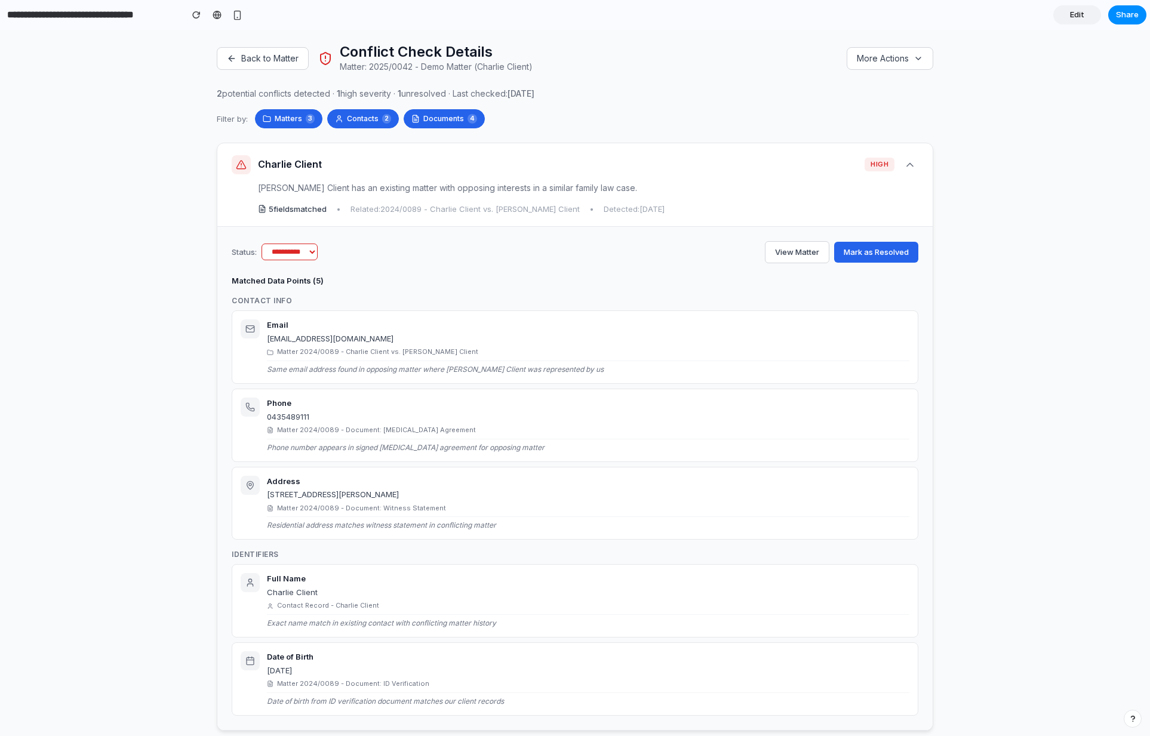
click at [893, 168] on span "high" at bounding box center [880, 165] width 30 height 14
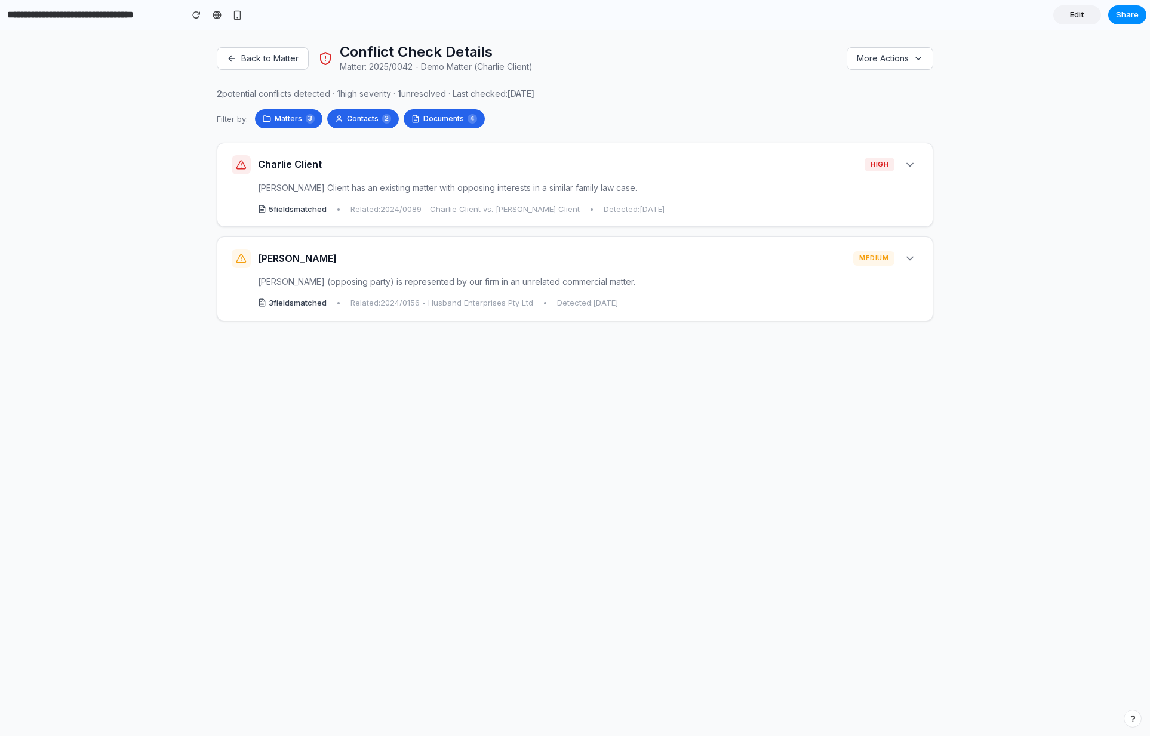
click at [534, 96] on span "[DATE]" at bounding box center [521, 93] width 27 height 10
drag, startPoint x: 496, startPoint y: 91, endPoint x: 225, endPoint y: 91, distance: 271.7
click at [208, 97] on div "Back to Matter Conflict Check Details Matter: 2025/0042 - Demo Matter (Charlie …" at bounding box center [575, 383] width 1150 height 706
click at [401, 91] on span "1" at bounding box center [398, 93] width 6 height 10
drag, startPoint x: 484, startPoint y: 90, endPoint x: 534, endPoint y: 95, distance: 50.4
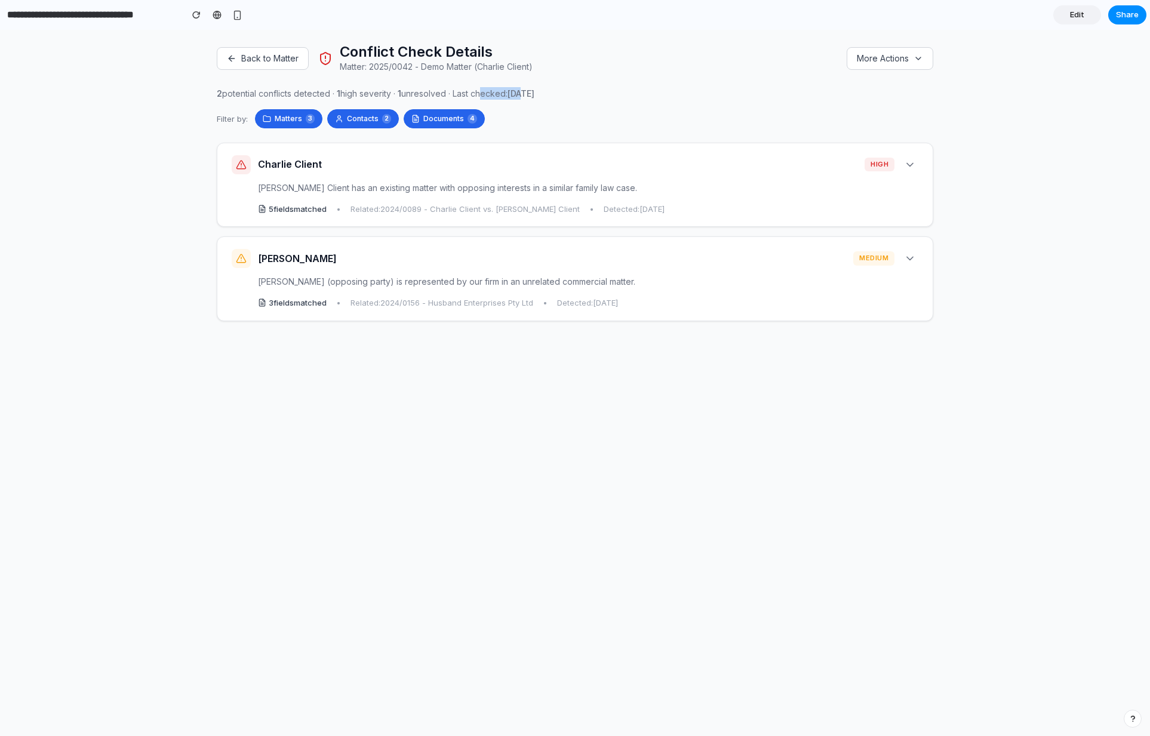
click at [532, 90] on div "2 potential conflicts detected · 1 high severity · 1 unresolved · Last checked:…" at bounding box center [575, 93] width 717 height 13
click at [721, 454] on div "Back to Matter Conflict Check Details Matter: 2025/0042 - Demo Matter (Charlie …" at bounding box center [575, 383] width 1150 height 706
